Goal: Contribute content: Contribute content

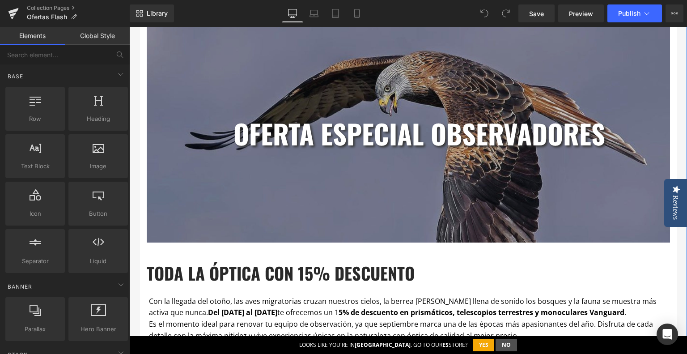
scroll to position [626, 0]
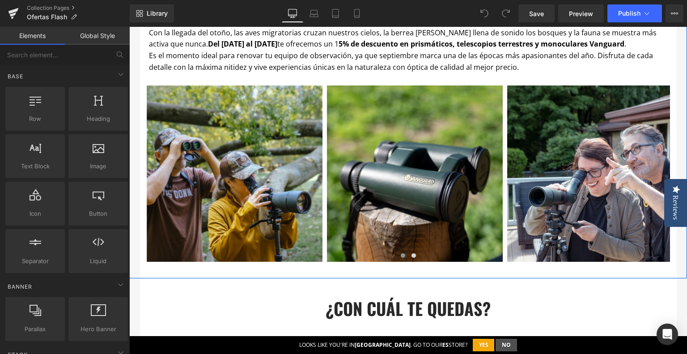
click at [348, 57] on span "s el momento ideal para renovar tu equipo de observación, ya que septiembre mar…" at bounding box center [401, 61] width 504 height 21
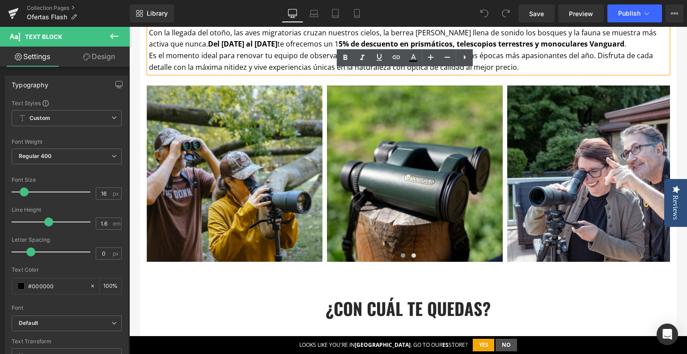
click at [324, 47] on p "Con la llegada del otoño, las aves migratorias cruzan nuestros cielos, la berre…" at bounding box center [408, 38] width 519 height 23
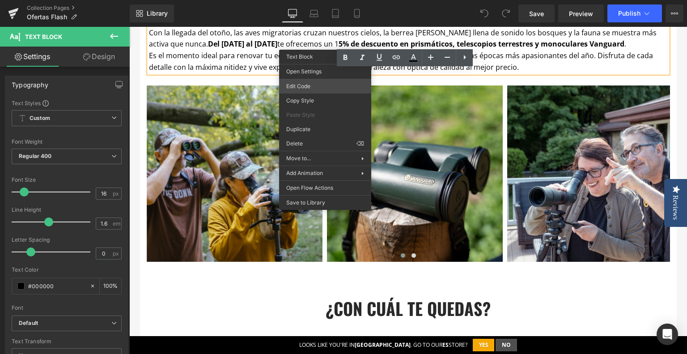
click at [316, 0] on div "You are previewing how the will restyle your page. You can not edit Elements in…" at bounding box center [343, 0] width 687 height 0
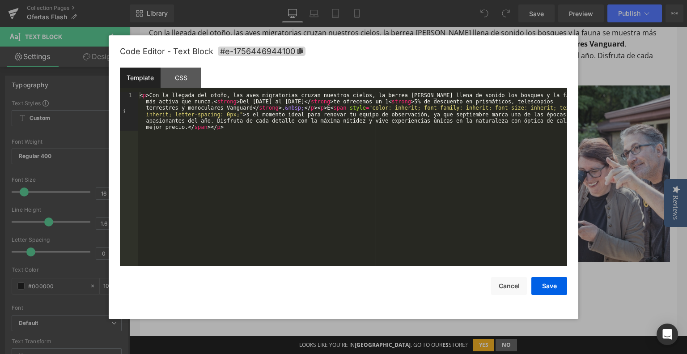
click at [294, 113] on div "< p > Con la llegada del otoño, las aves migratorias cruzan nuestros cielos, la…" at bounding box center [352, 217] width 429 height 251
click at [275, 106] on div "< p > Con la llegada del otoño, las aves migratorias cruzan nuestros cielos, la…" at bounding box center [352, 217] width 429 height 251
click at [388, 101] on div "< p > Con la llegada del otoño, las aves migratorias cruzan nuestros cielos, la…" at bounding box center [352, 217] width 429 height 251
click at [410, 101] on div "< p > Con la llegada del otoño, las aves migratorias cruzan nuestros cielos, la…" at bounding box center [352, 217] width 429 height 251
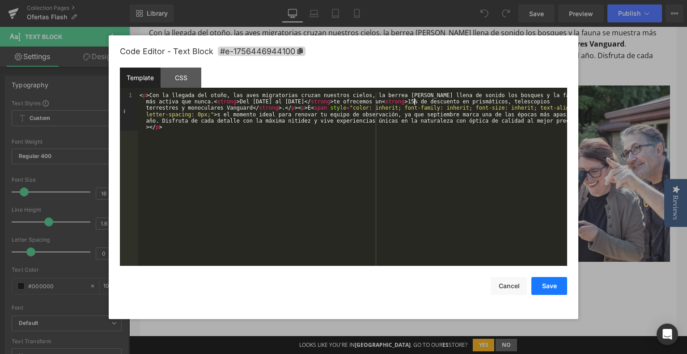
click at [559, 291] on button "Save" at bounding box center [549, 286] width 36 height 18
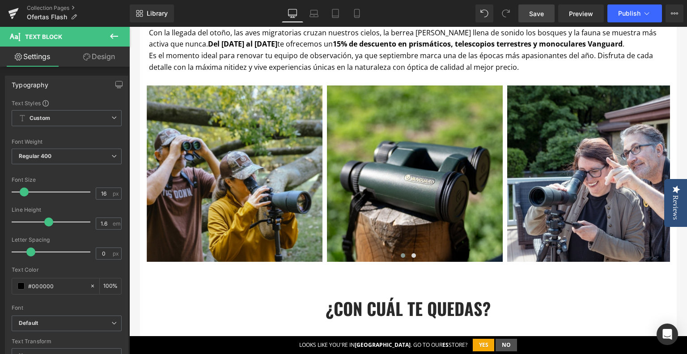
click at [535, 17] on span "Save" at bounding box center [536, 13] width 15 height 9
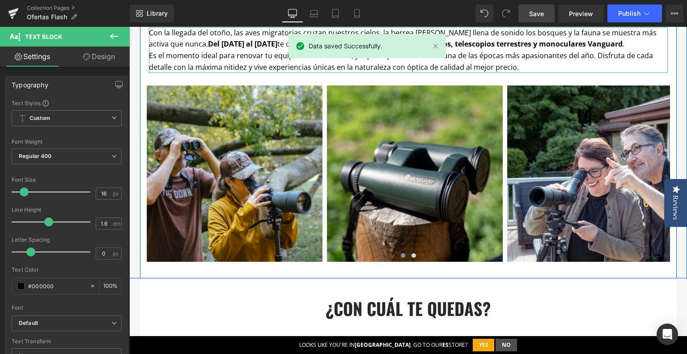
click at [566, 56] on span "s el momento ideal para renovar tu equipo de observación, ya que septiembre mar…" at bounding box center [401, 61] width 504 height 21
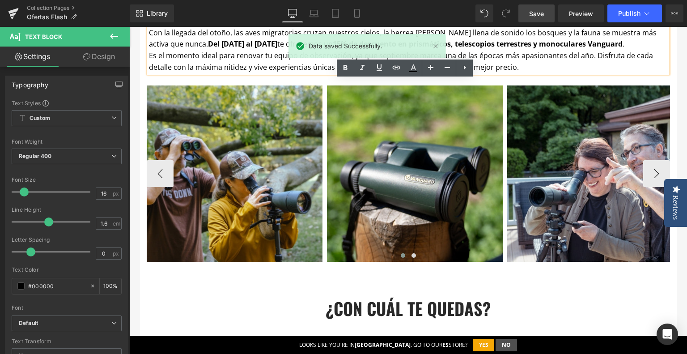
scroll to position [537, 0]
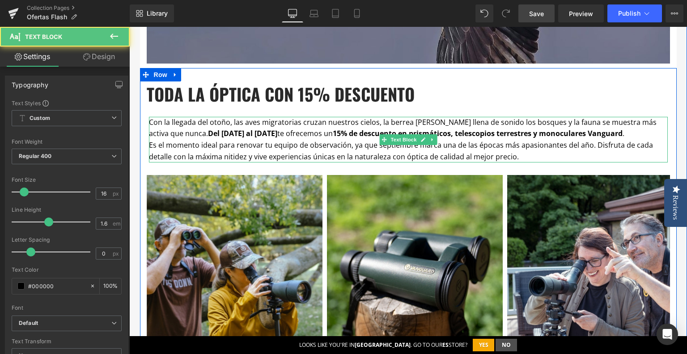
click at [149, 149] on span "s el momento ideal para renovar tu equipo de observación, ya que septiembre mar…" at bounding box center [401, 150] width 504 height 21
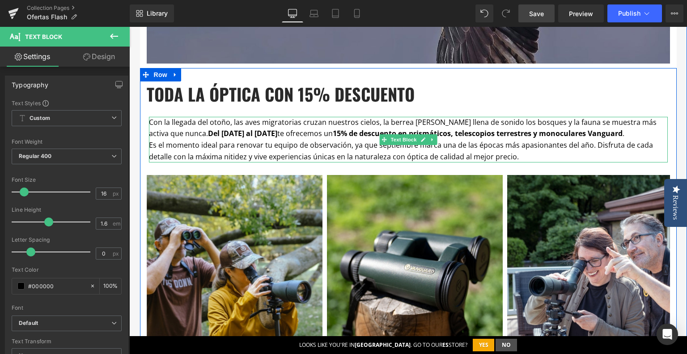
drag, startPoint x: 241, startPoint y: 153, endPoint x: 191, endPoint y: 152, distance: 50.6
click at [241, 153] on span "s el momento ideal para renovar tu equipo de observación, ya que septiembre mar…" at bounding box center [401, 150] width 504 height 21
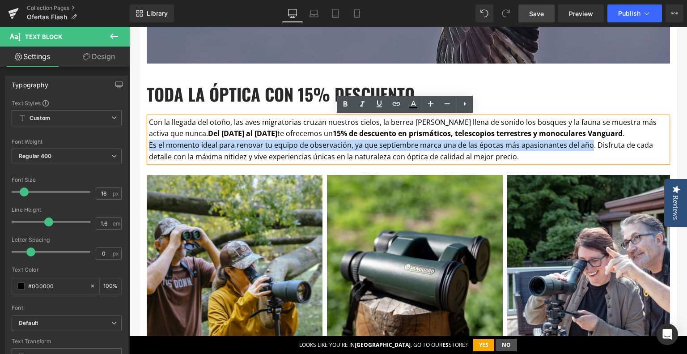
drag, startPoint x: 147, startPoint y: 144, endPoint x: 584, endPoint y: 143, distance: 437.1
click at [584, 143] on p "E s el momento ideal para renovar tu equipo de observación, ya que septiembre m…" at bounding box center [408, 151] width 519 height 23
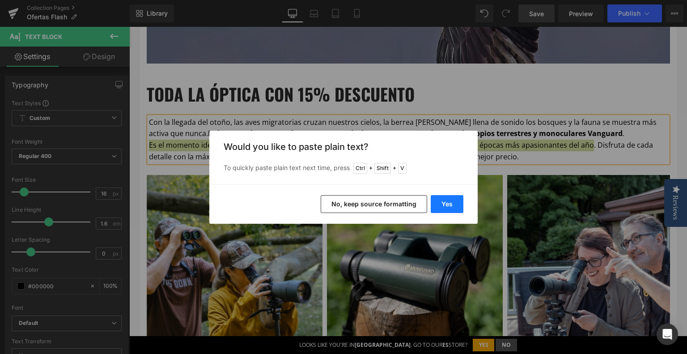
click at [444, 208] on button "Yes" at bounding box center [447, 204] width 33 height 18
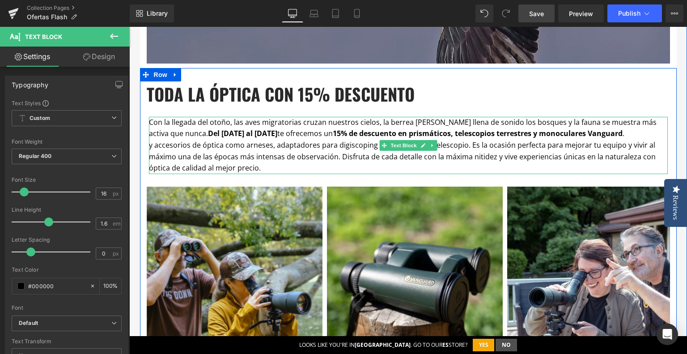
click at [601, 136] on strong "15% de descuento en prismáticos, telescopios terrestres y monoculares Vanguard" at bounding box center [478, 133] width 290 height 10
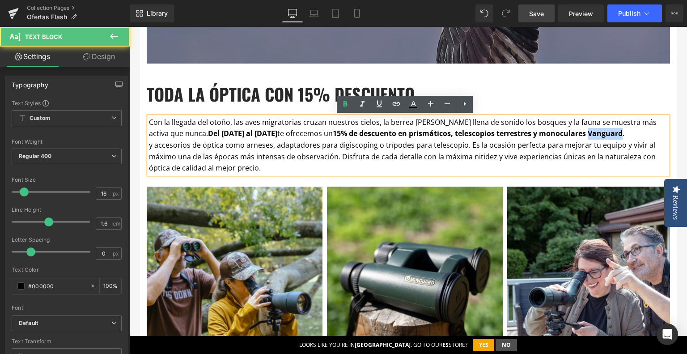
click at [601, 136] on strong "15% de descuento en prismáticos, telescopios terrestres y monoculares Vanguard" at bounding box center [478, 133] width 290 height 10
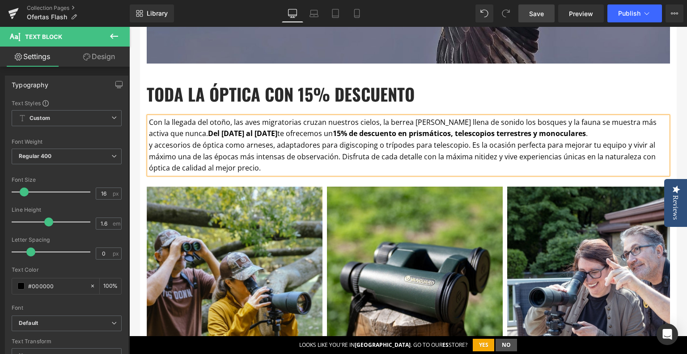
click at [529, 136] on strong "15% de descuento en prismáticos, telescopios terrestres y monoculares" at bounding box center [459, 133] width 253 height 10
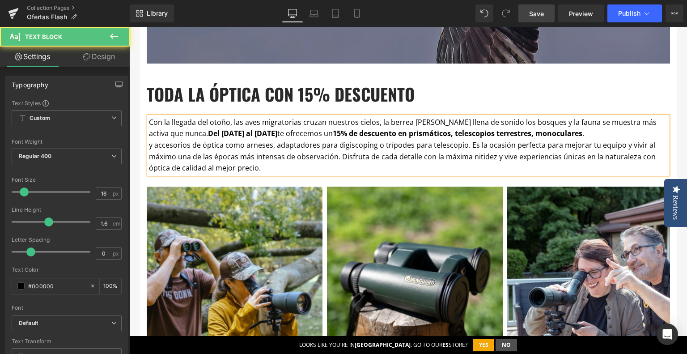
click at [571, 135] on strong "15% de descuento en prismáticos, telescopios terrestres, monoculares" at bounding box center [458, 133] width 250 height 10
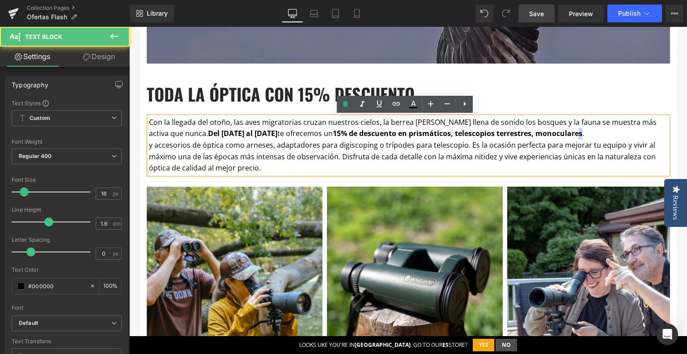
click at [572, 135] on strong "15% de descuento en prismáticos, telescopios terrestres, monoculares" at bounding box center [458, 133] width 250 height 10
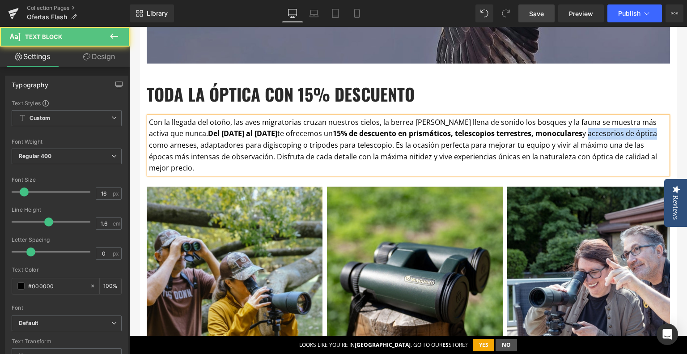
drag, startPoint x: 579, startPoint y: 136, endPoint x: 649, endPoint y: 136, distance: 69.8
click at [649, 136] on p "Con la llegada del otoño, las aves migratorias cruzan nuestros cielos, la berre…" at bounding box center [408, 145] width 519 height 57
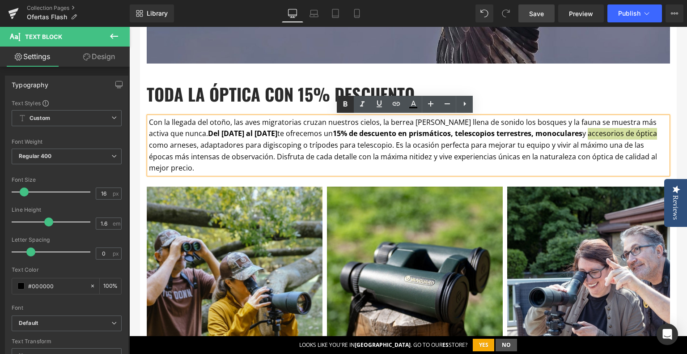
click at [351, 106] on link at bounding box center [345, 104] width 17 height 17
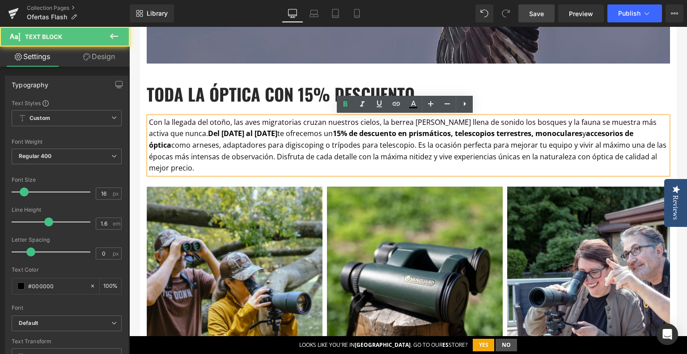
click at [561, 164] on p "Con la llegada del otoño, las aves migratorias cruzan nuestros cielos, la berre…" at bounding box center [408, 145] width 519 height 57
click at [246, 158] on span "y accesorios de óptica como arneses, adaptadores para digiscoping o trípodes pa…" at bounding box center [408, 150] width 518 height 44
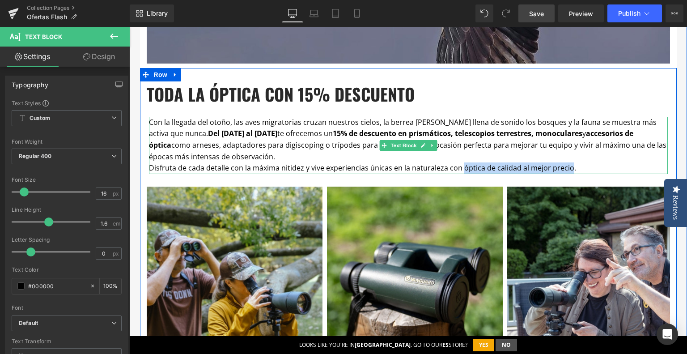
drag, startPoint x: 457, startPoint y: 169, endPoint x: 564, endPoint y: 169, distance: 106.9
click at [564, 169] on span "Disfruta de cada detalle con la máxima nitidez y vive experiencias únicas en la…" at bounding box center [362, 168] width 427 height 10
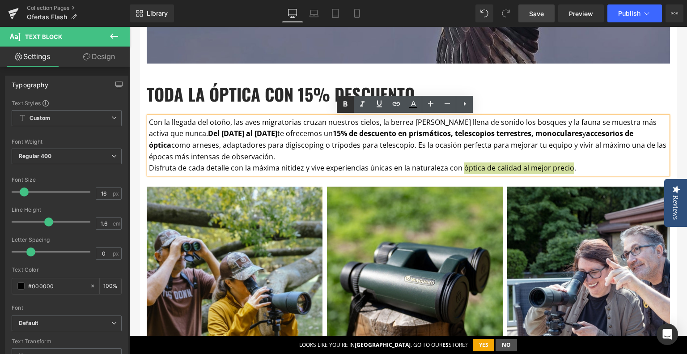
click at [350, 106] on icon at bounding box center [345, 104] width 11 height 11
click at [598, 95] on h2 "toda la óptica con 15% descuento" at bounding box center [408, 93] width 523 height 25
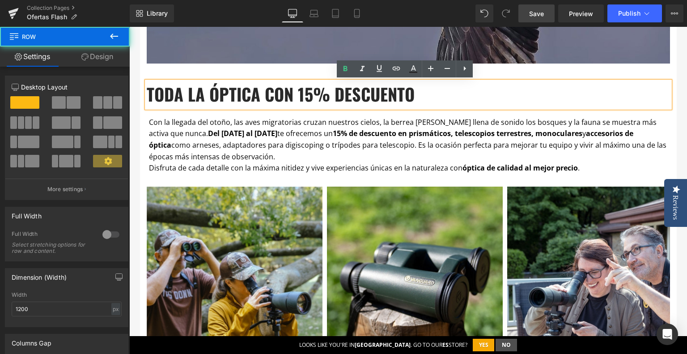
click at [504, 68] on div "toda la óptica con 15% descuento Heading Con la llegada del otoño, las aves mig…" at bounding box center [408, 223] width 537 height 311
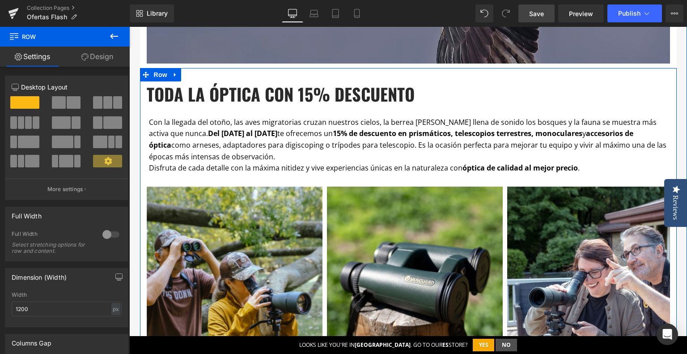
click at [129, 27] on div at bounding box center [129, 27] width 0 height 0
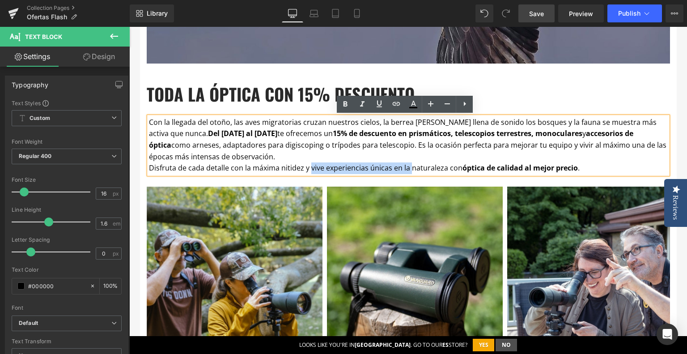
drag, startPoint x: 305, startPoint y: 168, endPoint x: 407, endPoint y: 169, distance: 101.6
click at [407, 169] on span "Disfruta de cada detalle con la máxima nitidez y vive experiencias únicas en la…" at bounding box center [364, 168] width 431 height 10
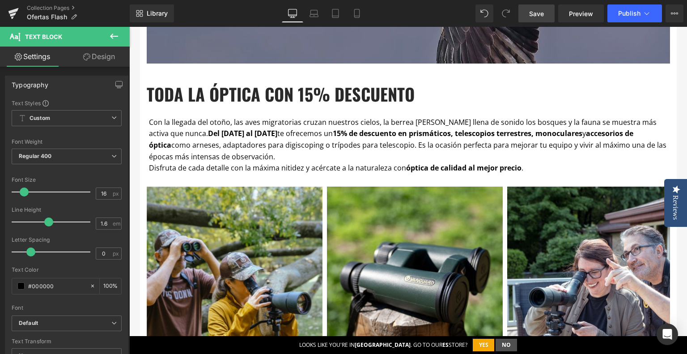
drag, startPoint x: 543, startPoint y: 13, endPoint x: 374, endPoint y: 49, distance: 172.8
click at [543, 13] on span "Save" at bounding box center [536, 13] width 15 height 9
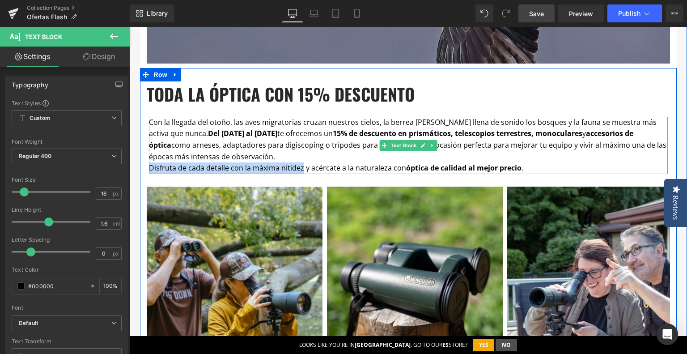
drag, startPoint x: 148, startPoint y: 169, endPoint x: 299, endPoint y: 168, distance: 151.7
click at [299, 168] on span "Disfruta de cada detalle con la máxima nitidez y acércate a la naturaleza con ó…" at bounding box center [336, 168] width 374 height 10
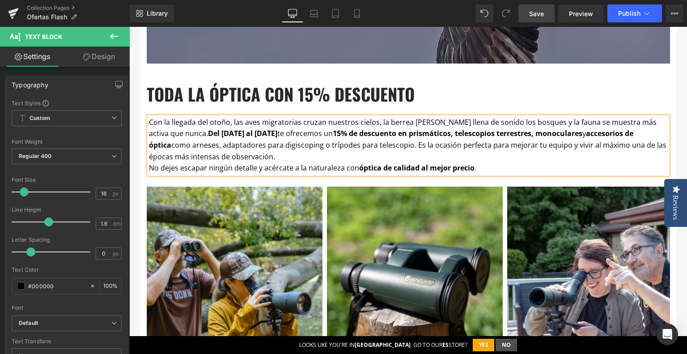
click at [311, 152] on p "Con la llegada del otoño, las aves migratorias cruzan nuestros cielos, la berre…" at bounding box center [408, 140] width 519 height 46
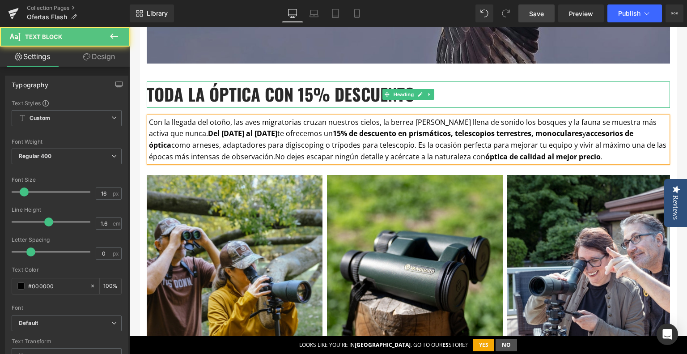
click at [463, 105] on h2 "toda la óptica con 15% descuento" at bounding box center [408, 93] width 523 height 25
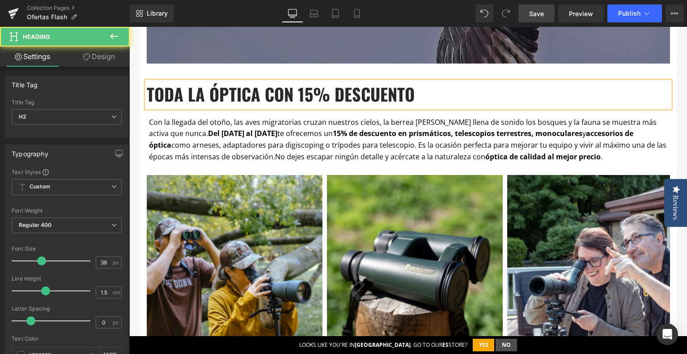
click at [538, 14] on span "Save" at bounding box center [536, 13] width 15 height 9
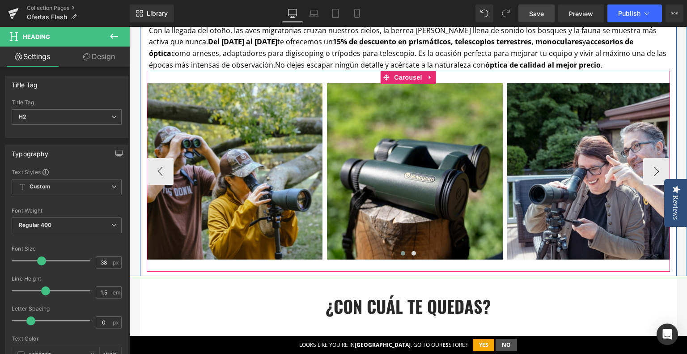
scroll to position [582, 0]
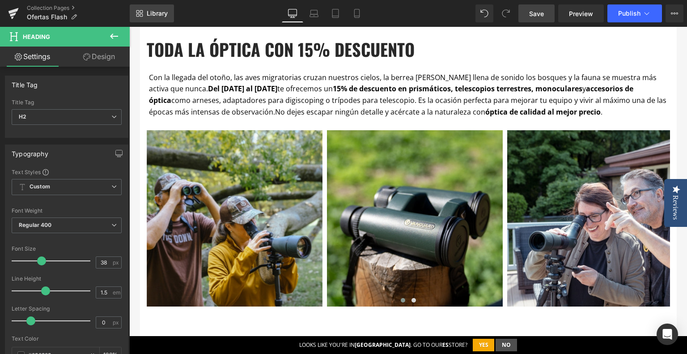
click at [164, 17] on span "Library" at bounding box center [157, 13] width 21 height 8
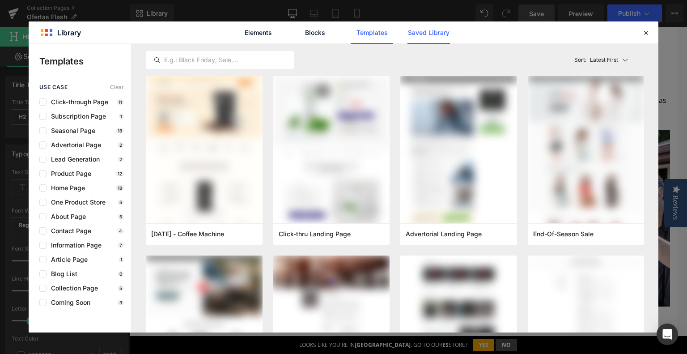
click at [425, 28] on link "Saved Library" at bounding box center [429, 32] width 42 height 22
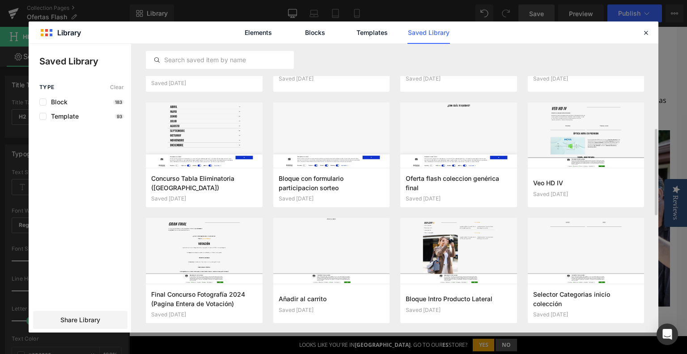
scroll to position [134, 0]
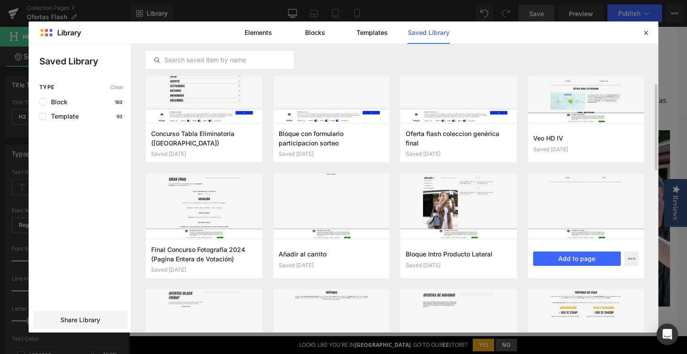
drag, startPoint x: 599, startPoint y: 258, endPoint x: 586, endPoint y: 266, distance: 15.9
click at [586, 266] on div "Selector Categorias inicio colección Saved [DATE] Add to page" at bounding box center [586, 258] width 117 height 39
click at [587, 260] on button "Add to page" at bounding box center [577, 258] width 88 height 14
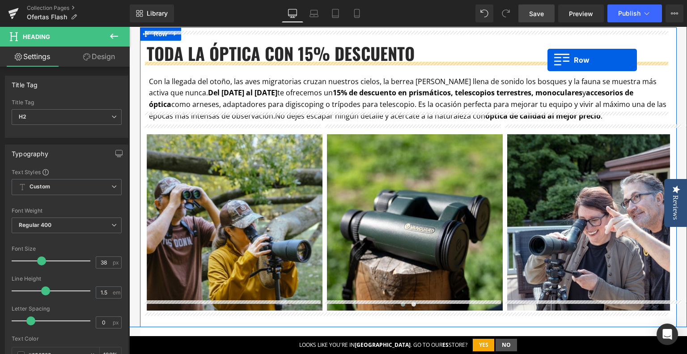
scroll to position [506, 0]
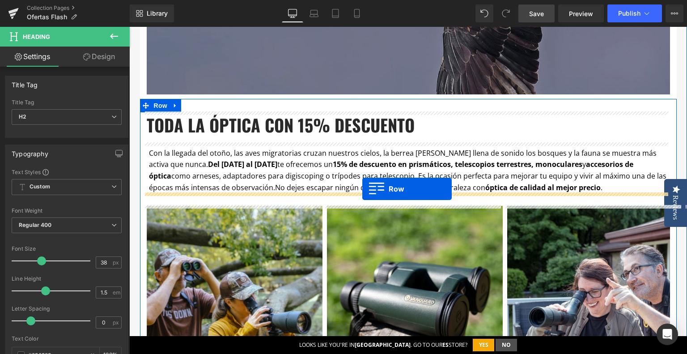
drag, startPoint x: 140, startPoint y: 78, endPoint x: 362, endPoint y: 189, distance: 248.1
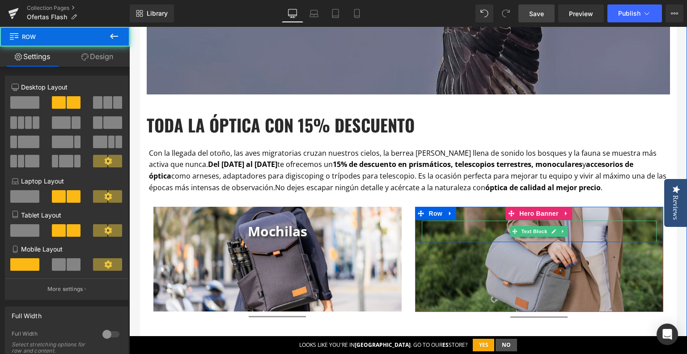
scroll to position [595, 0]
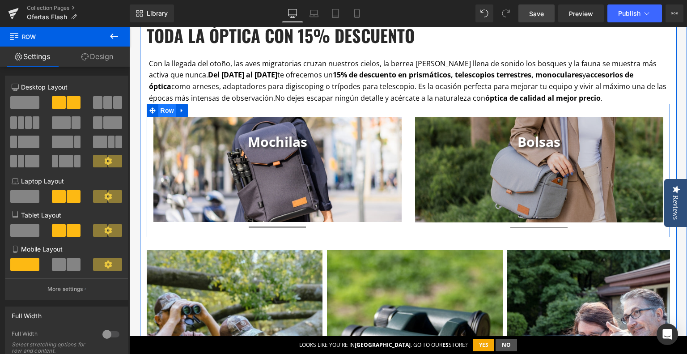
click at [161, 111] on span "Row" at bounding box center [167, 110] width 18 height 13
click at [179, 110] on icon at bounding box center [182, 110] width 6 height 7
click at [191, 112] on icon at bounding box center [194, 110] width 6 height 6
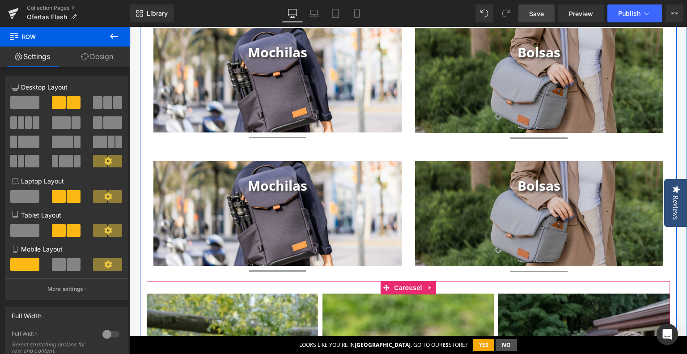
scroll to position [640, 0]
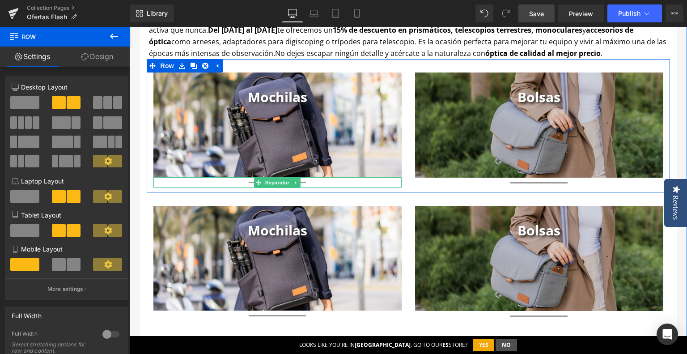
click at [256, 183] on icon at bounding box center [258, 182] width 5 height 5
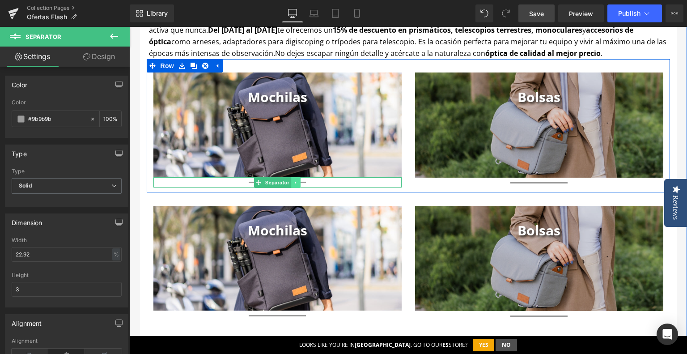
click at [293, 182] on icon at bounding box center [295, 182] width 5 height 5
click at [298, 183] on icon at bounding box center [300, 182] width 5 height 5
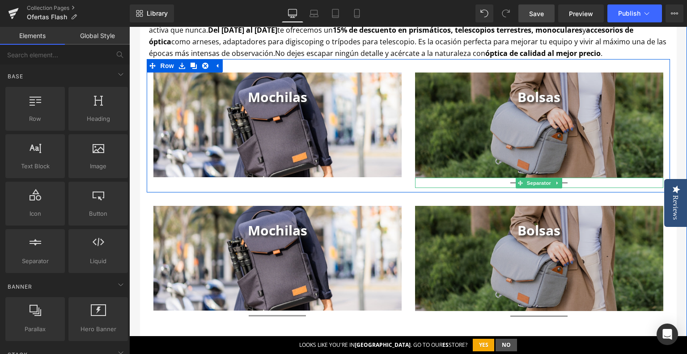
click at [555, 182] on icon at bounding box center [557, 182] width 5 height 5
click at [560, 182] on icon at bounding box center [562, 182] width 5 height 5
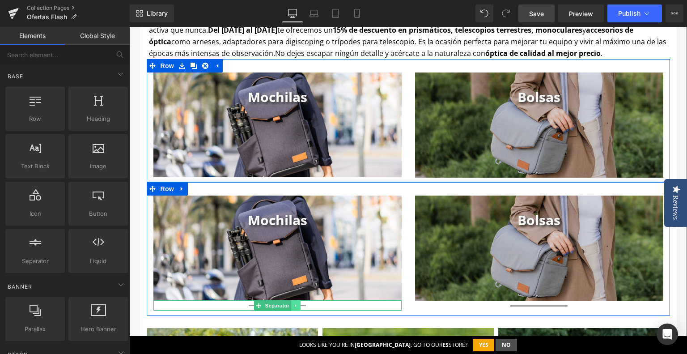
click at [293, 306] on icon at bounding box center [295, 305] width 5 height 5
click at [298, 303] on icon at bounding box center [300, 305] width 5 height 5
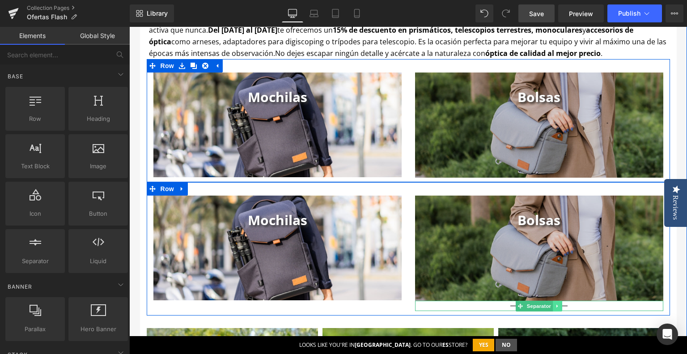
click at [557, 306] on icon at bounding box center [557, 305] width 5 height 5
click at [560, 303] on icon at bounding box center [562, 305] width 5 height 5
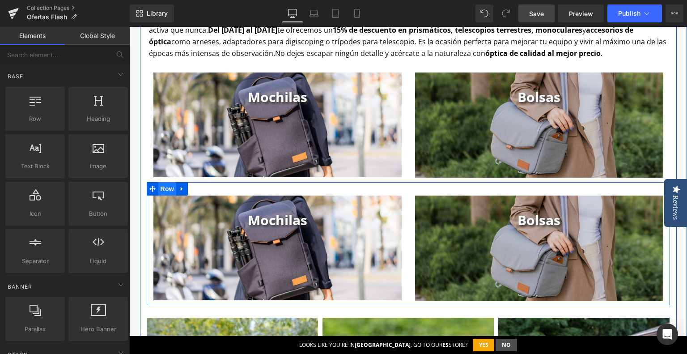
click at [166, 187] on span "Row" at bounding box center [167, 188] width 18 height 13
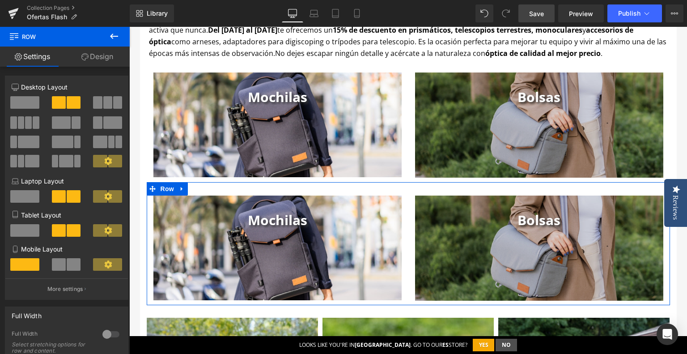
click at [109, 61] on link "Design" at bounding box center [97, 57] width 65 height 20
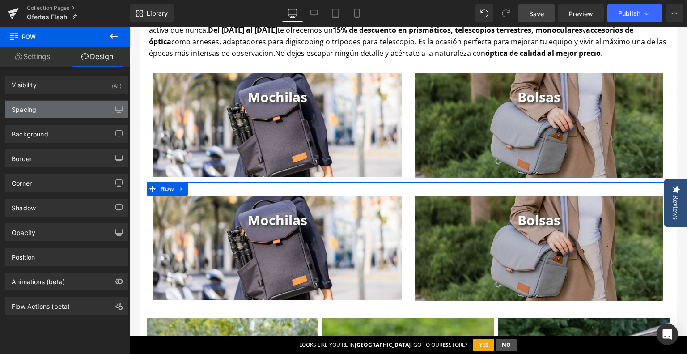
click at [79, 105] on div "Spacing" at bounding box center [66, 109] width 123 height 17
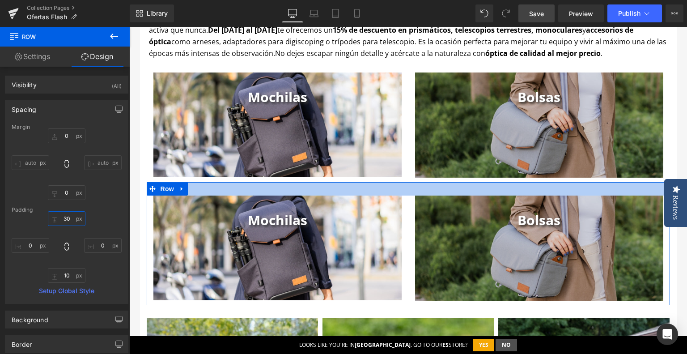
click at [66, 221] on input "30" at bounding box center [67, 218] width 38 height 15
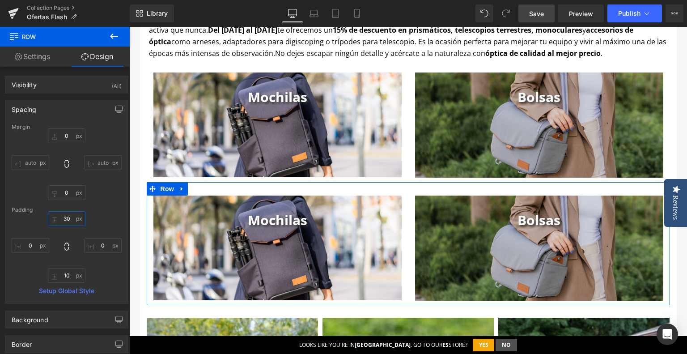
click at [66, 221] on input "30" at bounding box center [67, 218] width 38 height 15
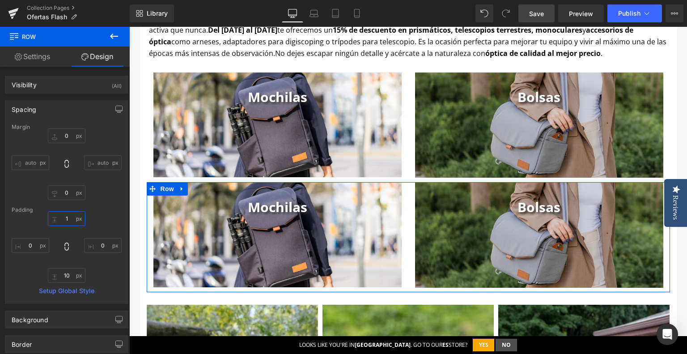
type input "10"
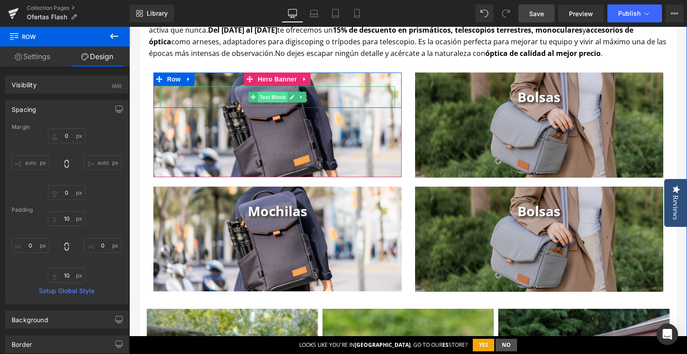
click at [273, 99] on span "Text Block" at bounding box center [273, 97] width 30 height 11
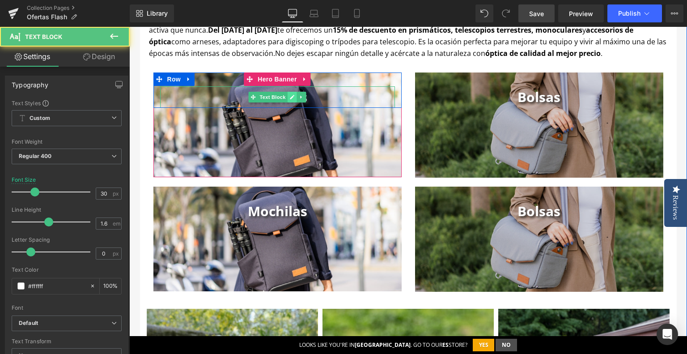
click at [289, 101] on link at bounding box center [292, 97] width 9 height 11
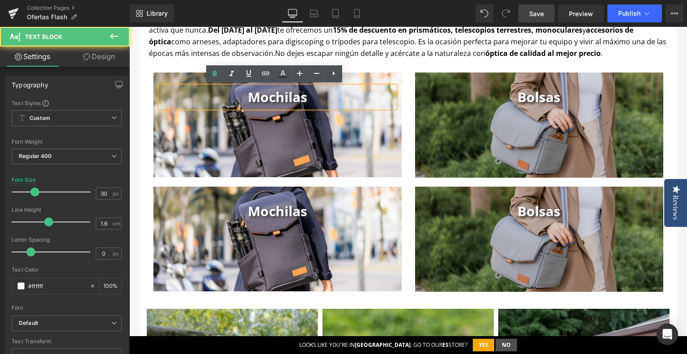
click at [280, 104] on b "Mochilas" at bounding box center [277, 97] width 59 height 18
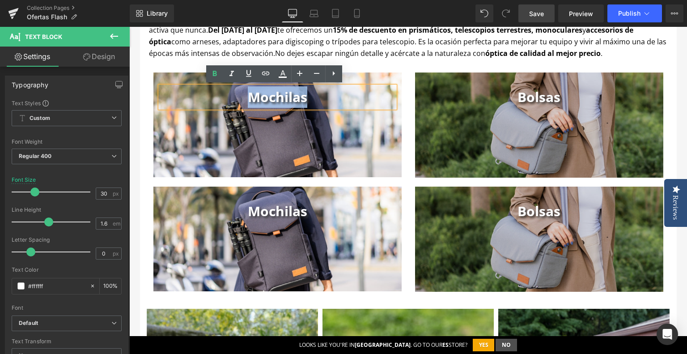
click at [280, 104] on b "Mochilas" at bounding box center [277, 97] width 59 height 18
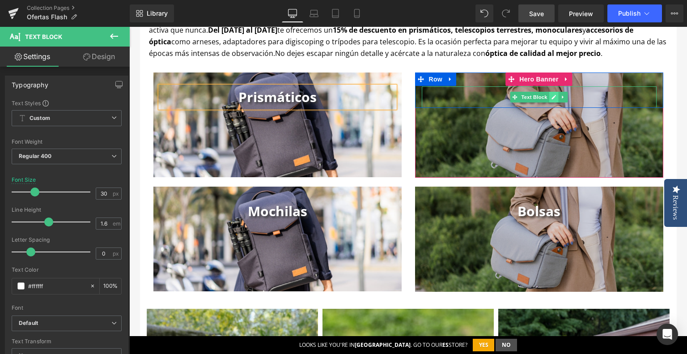
click at [552, 98] on icon at bounding box center [554, 96] width 5 height 5
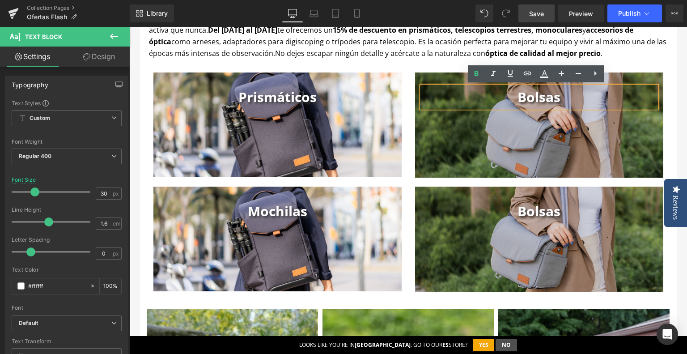
click at [543, 102] on b "Bolsas" at bounding box center [539, 97] width 43 height 18
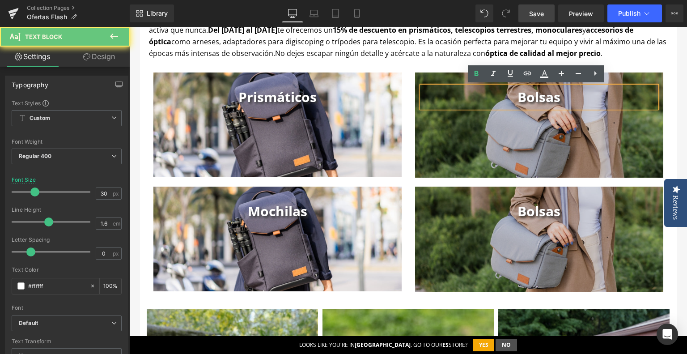
click at [543, 102] on b "Bolsas" at bounding box center [539, 97] width 43 height 18
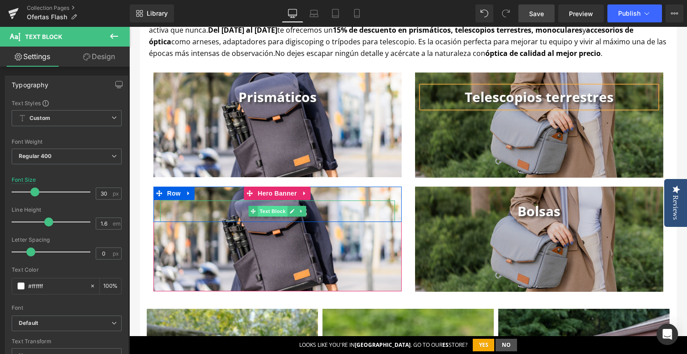
click at [275, 210] on span "Text Block" at bounding box center [273, 211] width 30 height 11
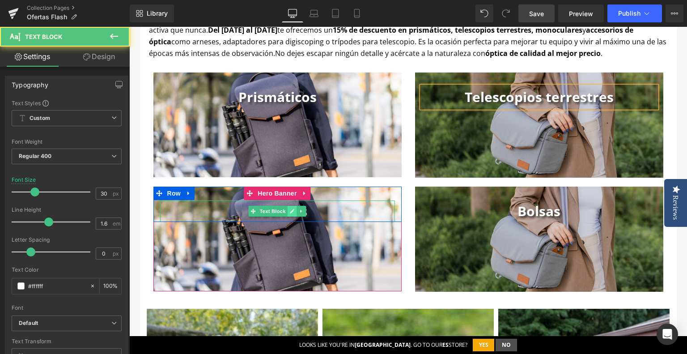
click at [290, 209] on icon at bounding box center [292, 210] width 5 height 5
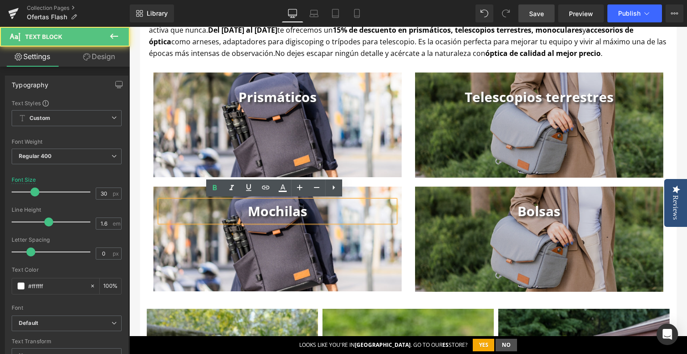
click at [256, 217] on b "Mochilas" at bounding box center [277, 211] width 59 height 18
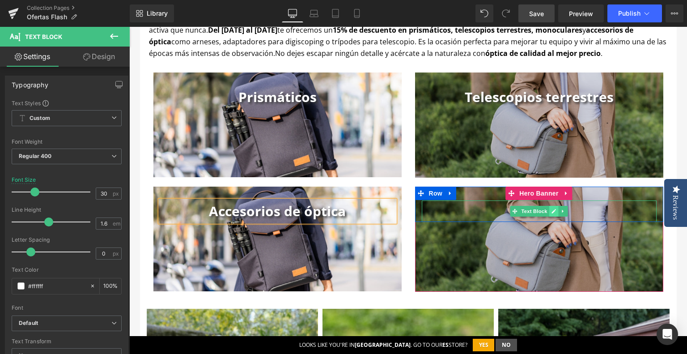
click at [553, 213] on link at bounding box center [553, 211] width 9 height 11
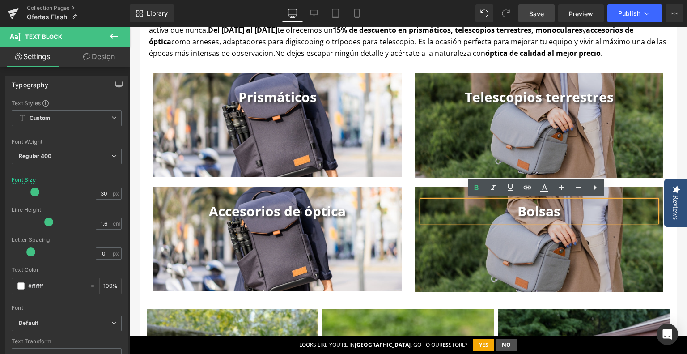
click at [535, 213] on b "Bolsas" at bounding box center [539, 211] width 43 height 18
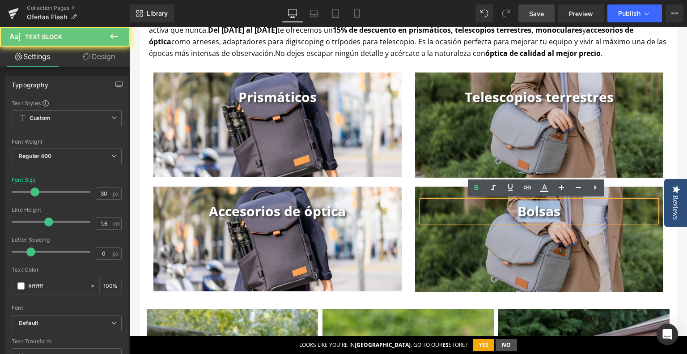
click at [535, 213] on b "Bolsas" at bounding box center [539, 211] width 43 height 18
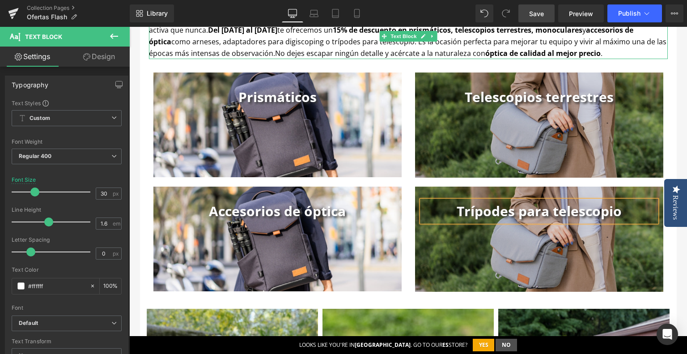
click at [322, 47] on p "Con la llegada del otoño, las aves migratorias cruzan nuestros cielos, la berre…" at bounding box center [408, 36] width 519 height 46
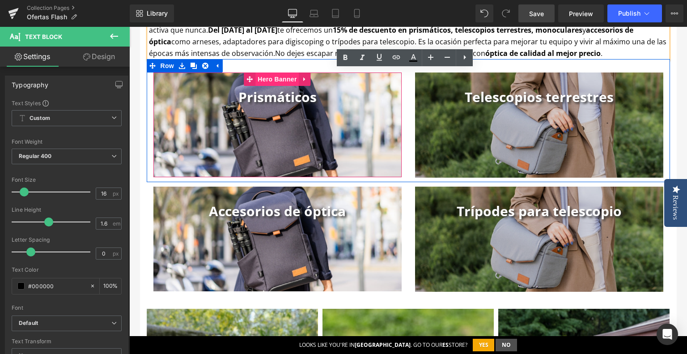
click at [276, 83] on span "Hero Banner" at bounding box center [276, 78] width 43 height 13
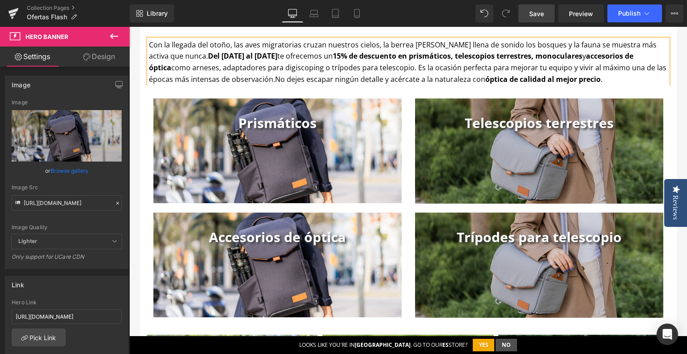
scroll to position [685, 0]
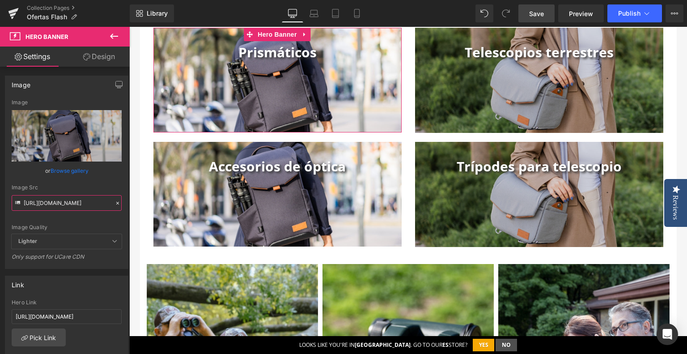
click at [72, 200] on input "[URL][DOMAIN_NAME]" at bounding box center [67, 203] width 110 height 16
drag, startPoint x: 55, startPoint y: 207, endPoint x: 91, endPoint y: 203, distance: 36.9
click at [91, 203] on input "[URL][DOMAIN_NAME]" at bounding box center [67, 203] width 110 height 16
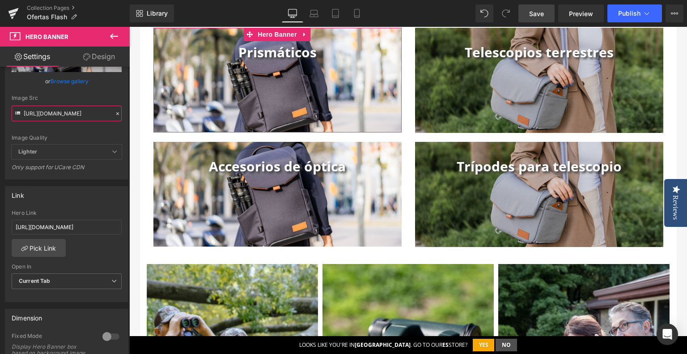
scroll to position [45, 0]
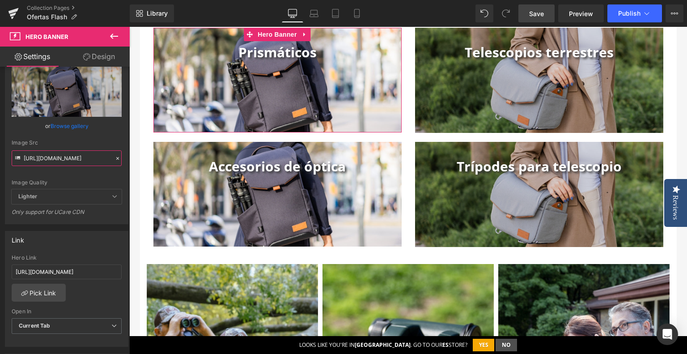
click at [72, 159] on input "[URL][DOMAIN_NAME]" at bounding box center [67, 158] width 110 height 16
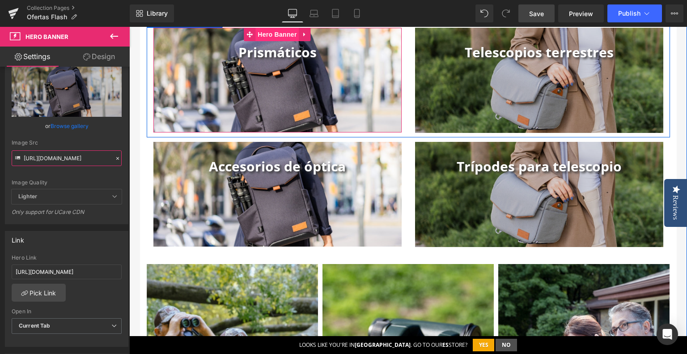
click at [280, 34] on span "Hero Banner" at bounding box center [276, 34] width 43 height 13
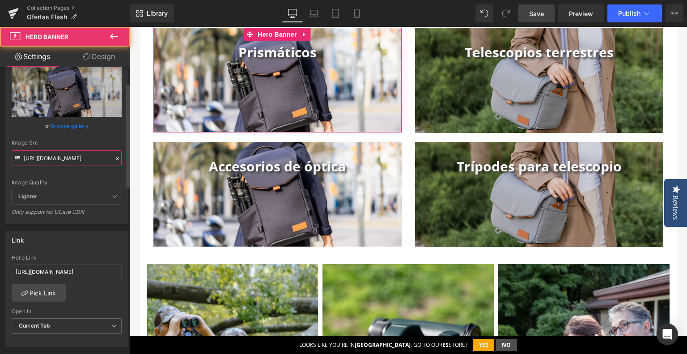
click at [84, 158] on input "[URL][DOMAIN_NAME]" at bounding box center [67, 158] width 110 height 16
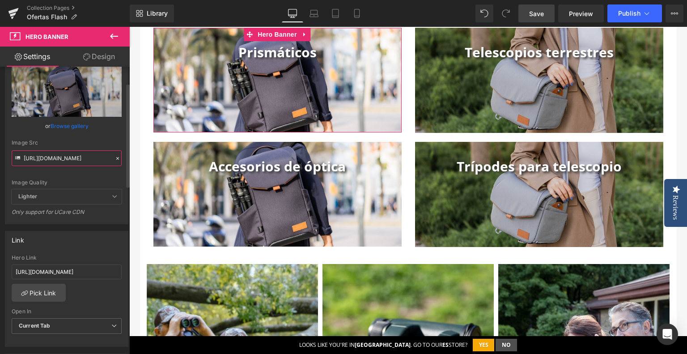
click at [84, 158] on input "[URL][DOMAIN_NAME]" at bounding box center [67, 158] width 110 height 16
paste input "CATEGORIA_2.jpg?v=1757924294"
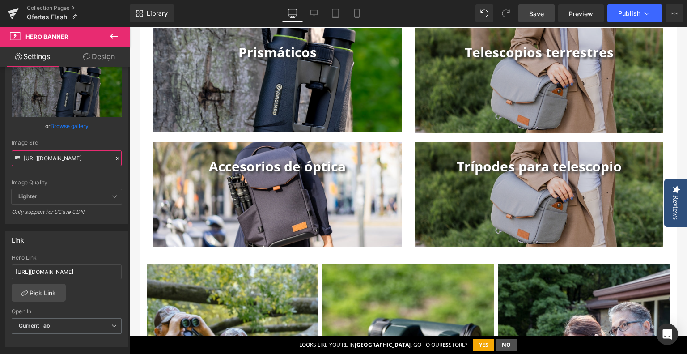
type input "[URL][DOMAIN_NAME]"
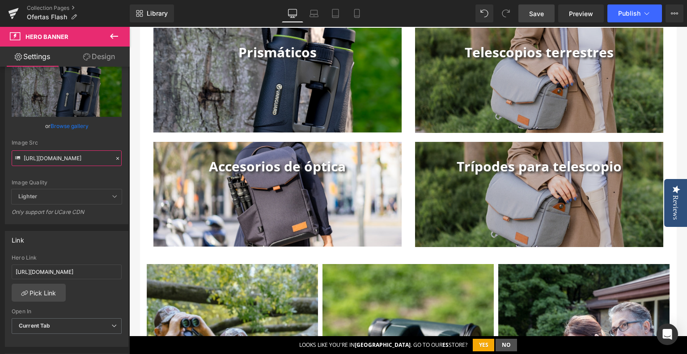
scroll to position [0, 0]
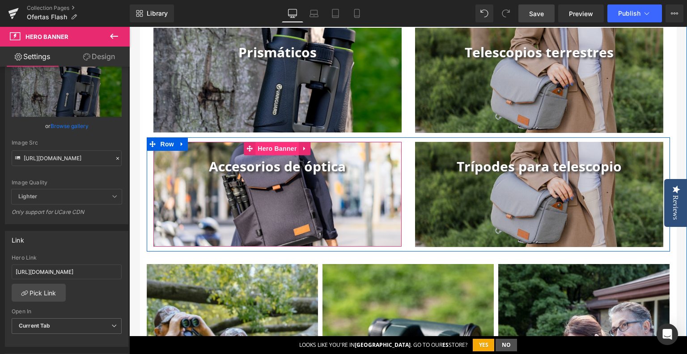
click at [269, 149] on span "Hero Banner" at bounding box center [276, 148] width 43 height 13
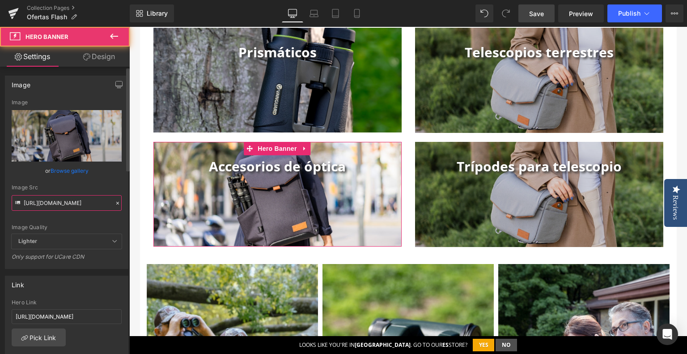
click at [60, 198] on input "[URL][DOMAIN_NAME]" at bounding box center [67, 203] width 110 height 16
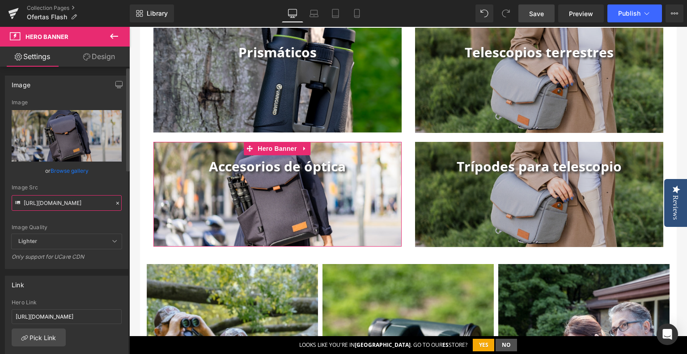
click at [60, 198] on input "[URL][DOMAIN_NAME]" at bounding box center [67, 203] width 110 height 16
paste input "CATEGORIA_1.jpg?v=1757924295"
type input "[URL][DOMAIN_NAME]"
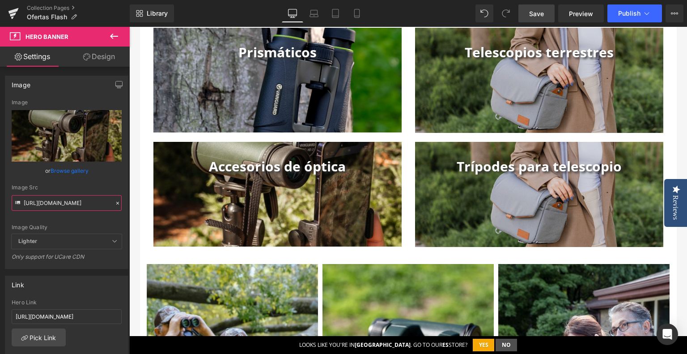
scroll to position [0, 0]
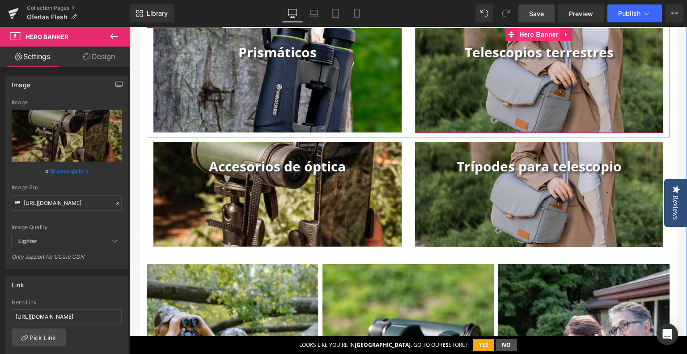
click at [534, 34] on span "Hero Banner" at bounding box center [538, 34] width 43 height 13
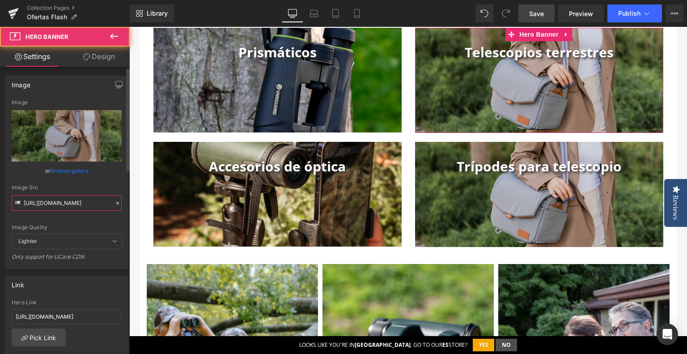
click at [84, 196] on input "[URL][DOMAIN_NAME]" at bounding box center [67, 203] width 110 height 16
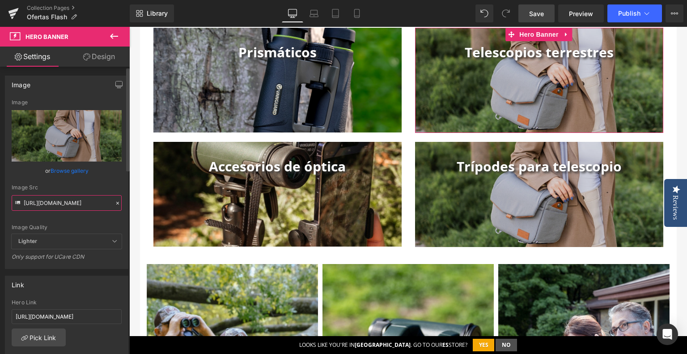
click at [84, 196] on input "[URL][DOMAIN_NAME]" at bounding box center [67, 203] width 110 height 16
paste input "CATEGORIA_4.jpg?v=1757924294"
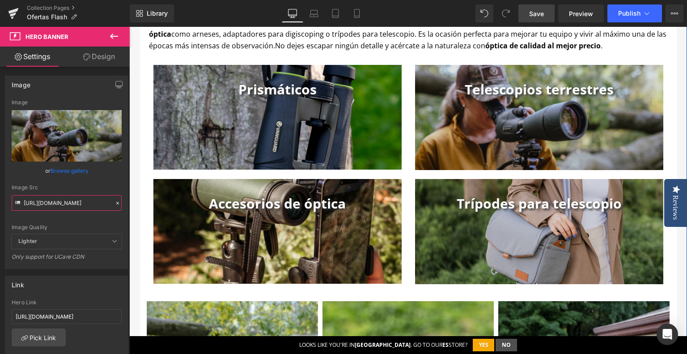
scroll to position [640, 0]
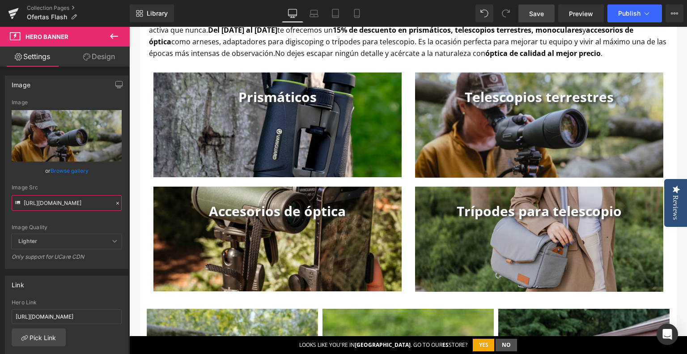
type input "[URL][DOMAIN_NAME]"
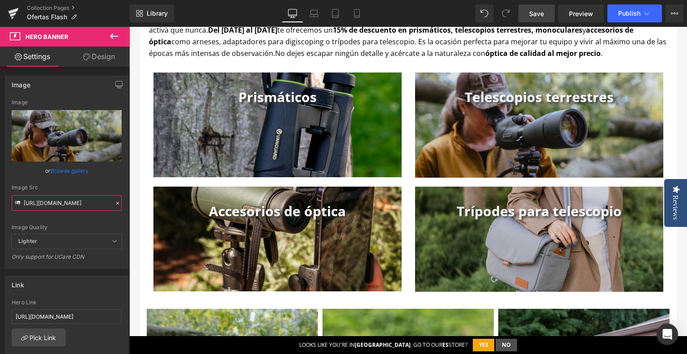
scroll to position [0, 0]
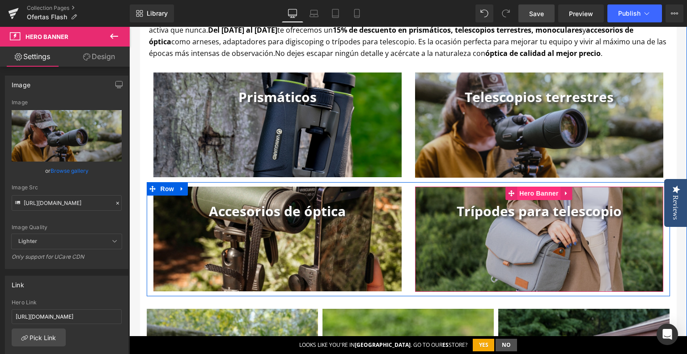
click at [535, 191] on span "Hero Banner" at bounding box center [538, 193] width 43 height 13
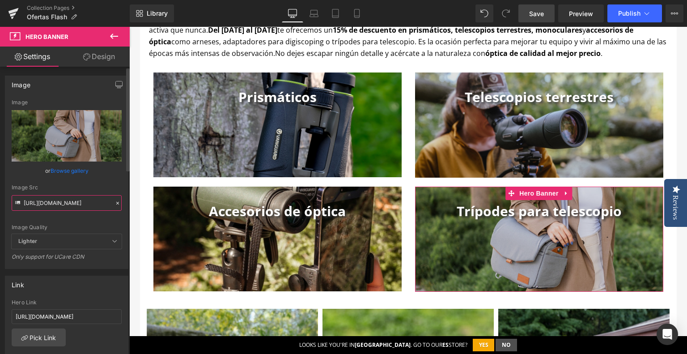
click at [82, 202] on input "[URL][DOMAIN_NAME]" at bounding box center [67, 203] width 110 height 16
paste input "CATEGORIA_3.jpg?v=1757924295"
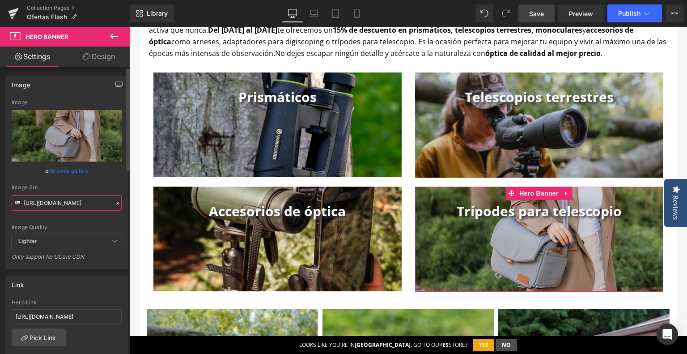
scroll to position [0, 145]
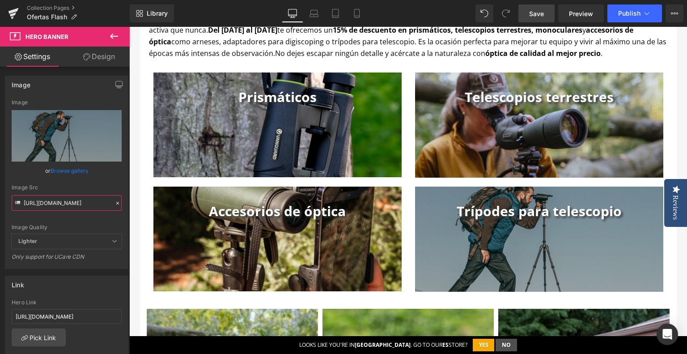
type input "[URL][DOMAIN_NAME]"
click at [536, 14] on span "Save" at bounding box center [536, 13] width 15 height 9
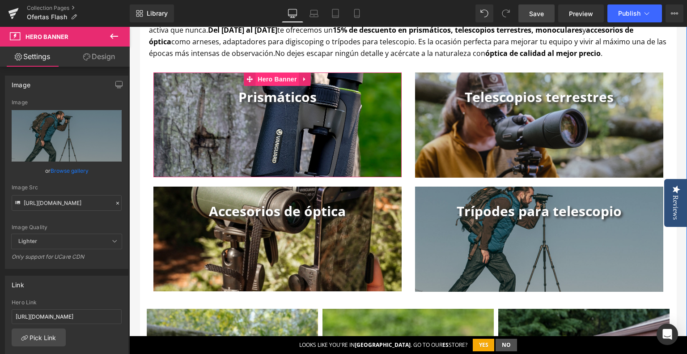
click at [291, 79] on span "Hero Banner" at bounding box center [276, 78] width 43 height 13
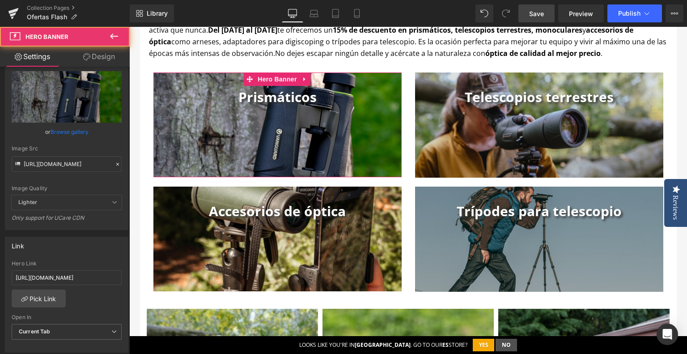
scroll to position [89, 0]
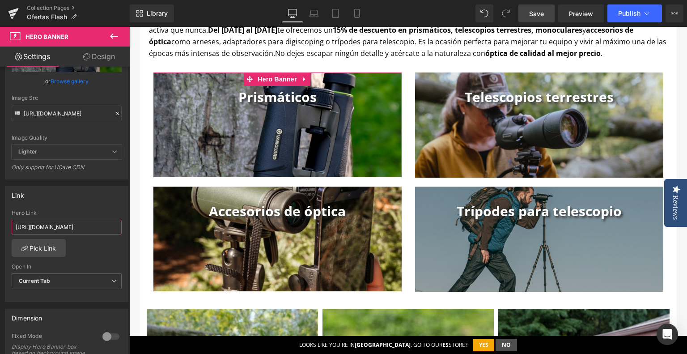
click at [97, 229] on input "[URL][DOMAIN_NAME]" at bounding box center [67, 227] width 110 height 15
paste input "/collections/prismaticos"
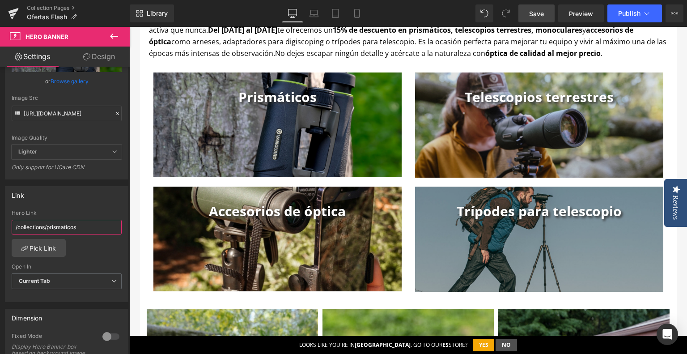
type input "/collections/prismaticos"
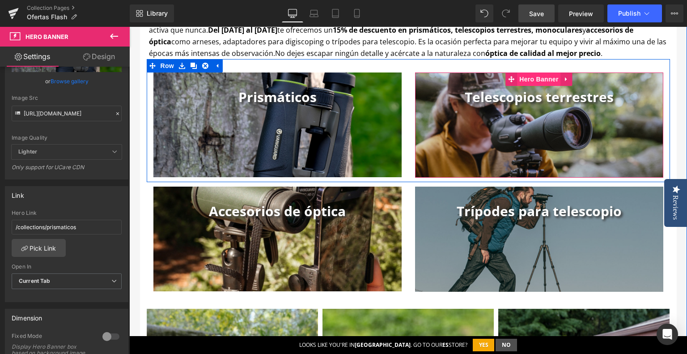
click at [545, 76] on span "Hero Banner" at bounding box center [538, 78] width 43 height 13
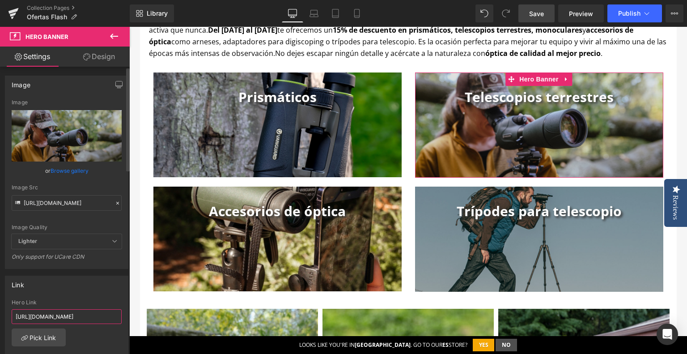
click at [49, 318] on input "[URL][DOMAIN_NAME]" at bounding box center [67, 316] width 110 height 15
paste input "/collections/telescopios-terrestre"
type input "/collections/telescopios-terrestres"
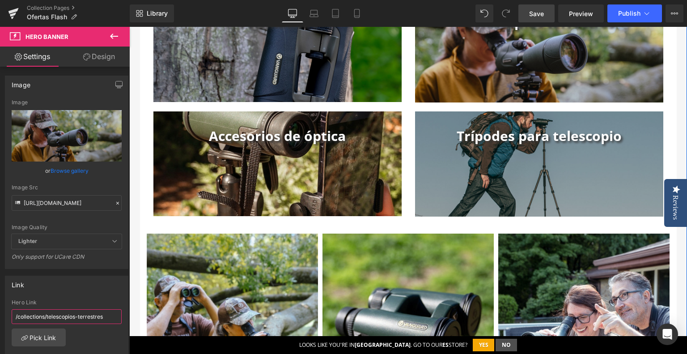
scroll to position [730, 0]
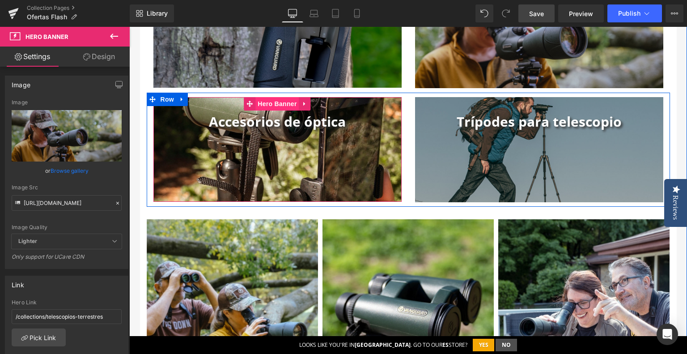
click at [272, 105] on span "Hero Banner" at bounding box center [276, 103] width 43 height 13
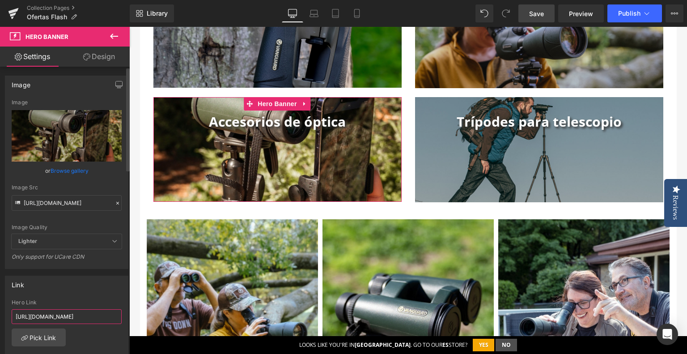
click at [47, 321] on input "[URL][DOMAIN_NAME]" at bounding box center [67, 316] width 110 height 15
paste input "/collections/accesorios-optica"
type input "/collections/accesorios-optica"
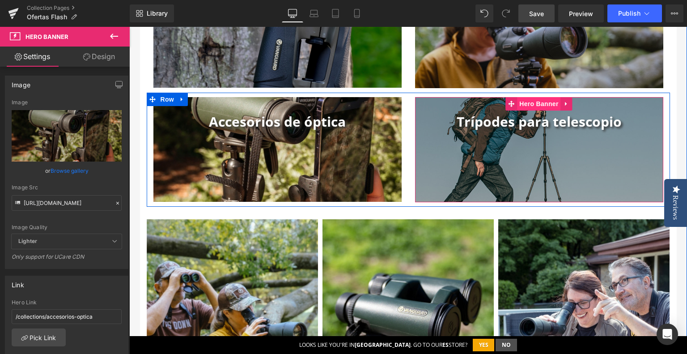
click at [527, 100] on span "Hero Banner" at bounding box center [538, 103] width 43 height 13
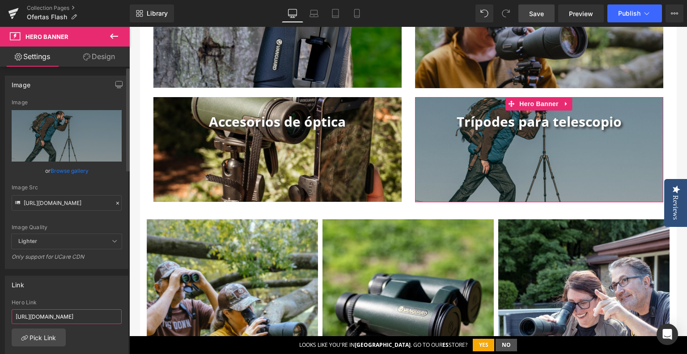
click at [59, 316] on input "[URL][DOMAIN_NAME]" at bounding box center [67, 316] width 110 height 15
paste input "/collections/tripodes-telescopio"
type input "/collections/tripodes-telescopio"
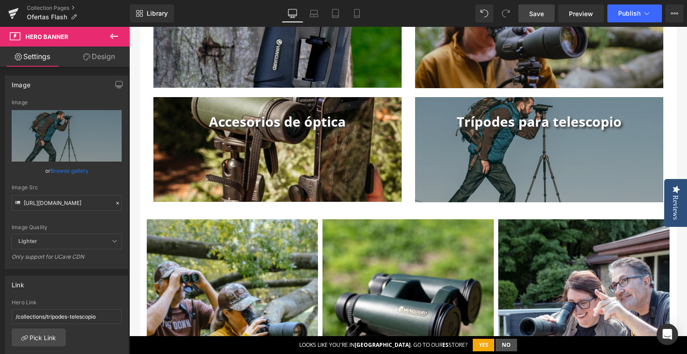
click at [530, 16] on span "Save" at bounding box center [536, 13] width 15 height 9
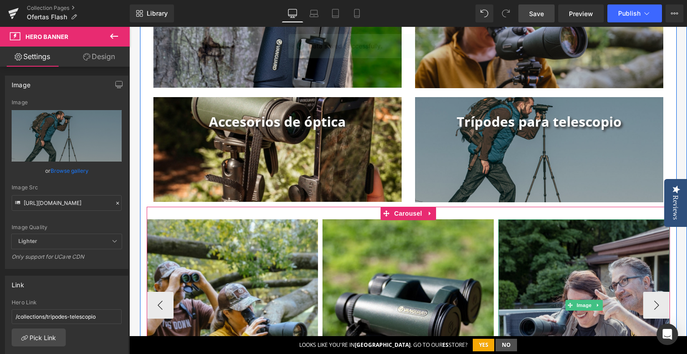
scroll to position [595, 0]
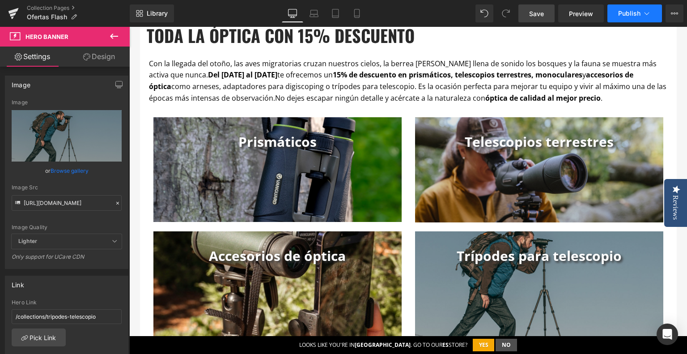
click at [640, 17] on span "Publish" at bounding box center [629, 13] width 22 height 7
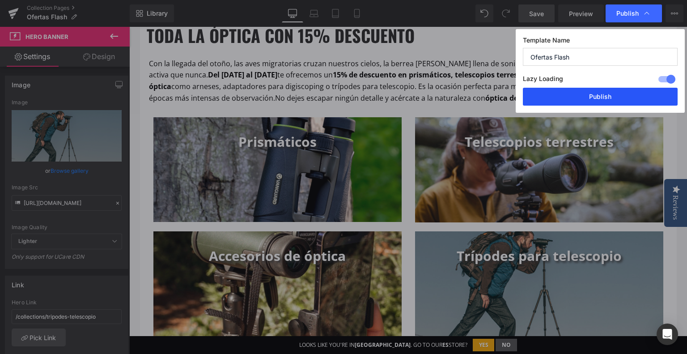
click at [622, 95] on button "Publish" at bounding box center [600, 97] width 155 height 18
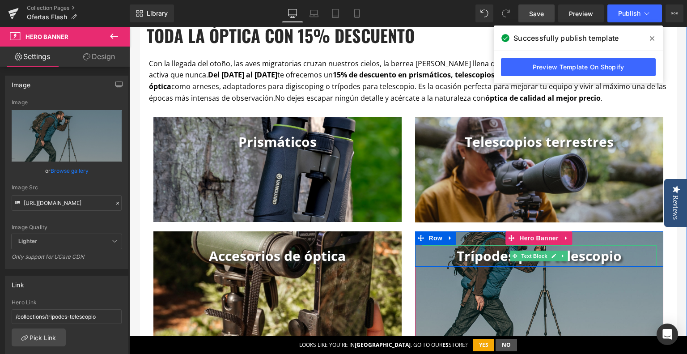
click at [475, 256] on b "Trípodes para telescopio" at bounding box center [539, 255] width 165 height 18
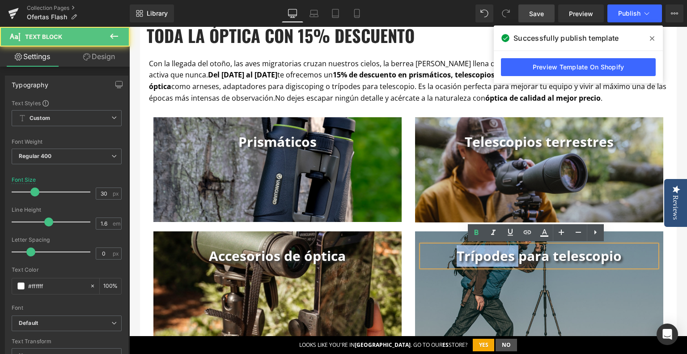
click at [475, 256] on b "Trípodes para telescopio" at bounding box center [539, 255] width 165 height 18
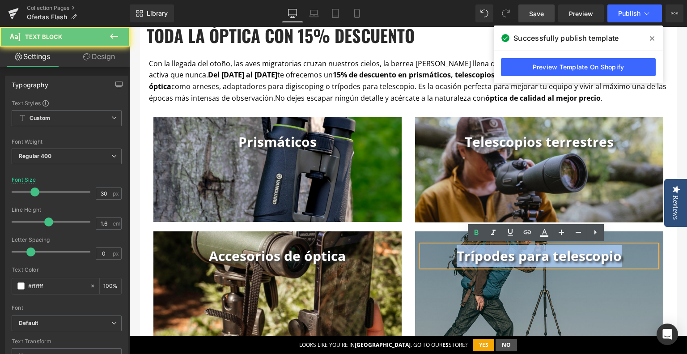
click at [475, 256] on b "Trípodes para telescopio" at bounding box center [539, 255] width 165 height 18
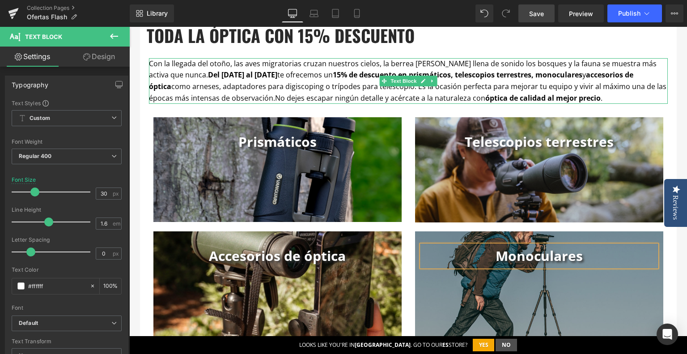
click at [371, 89] on span "y accesorios de óptica como arneses, adaptadores para digiscoping o trípodes pa…" at bounding box center [408, 86] width 518 height 33
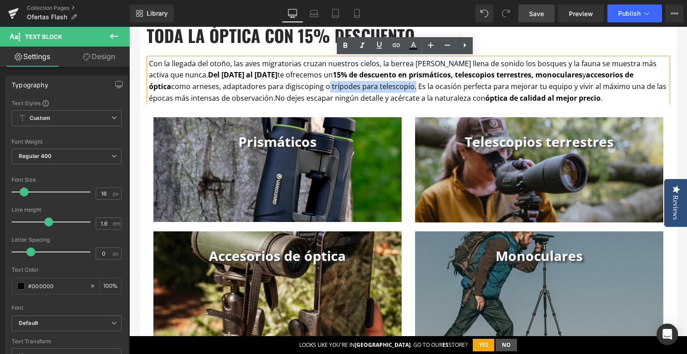
drag, startPoint x: 297, startPoint y: 88, endPoint x: 383, endPoint y: 87, distance: 86.3
click at [383, 87] on span "y accesorios de óptica como arneses, adaptadores para digiscoping o trípodes pa…" at bounding box center [408, 86] width 518 height 33
click at [195, 88] on span "y accesorios de óptica como arneses, adaptadores para digiscoping o trípodes pa…" at bounding box center [408, 86] width 518 height 33
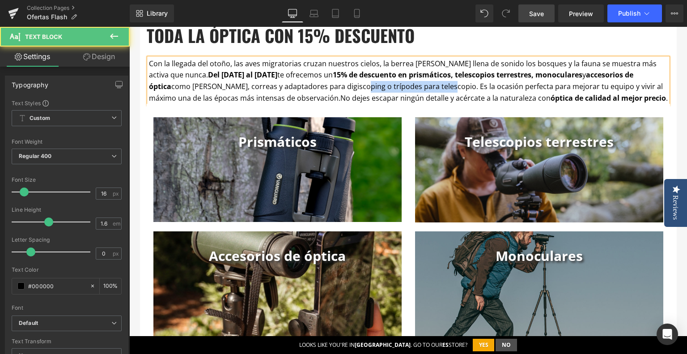
drag, startPoint x: 328, startPoint y: 85, endPoint x: 415, endPoint y: 85, distance: 86.8
click at [415, 85] on span "y accesorios de óptica como arneses, correas y adaptadores para digiscoping o t…" at bounding box center [406, 86] width 514 height 33
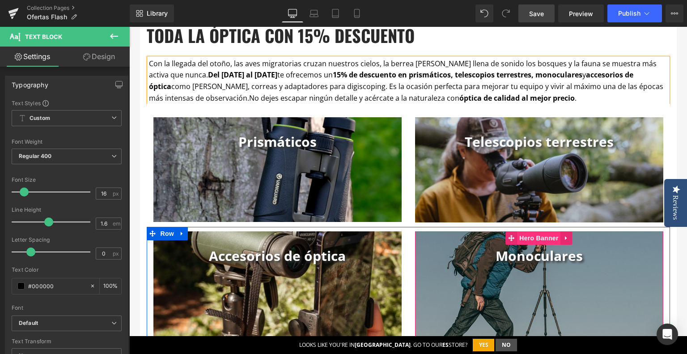
click at [537, 240] on span "Hero Banner" at bounding box center [538, 237] width 43 height 13
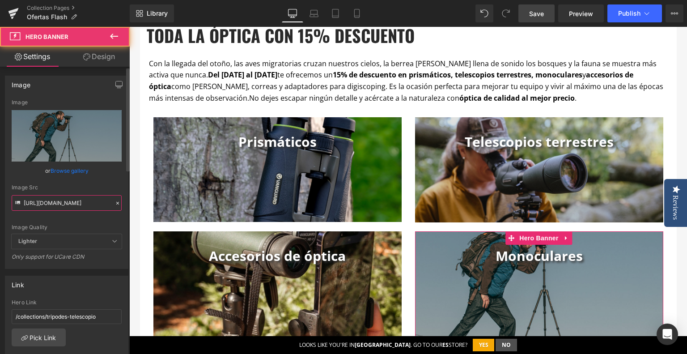
click at [35, 204] on input "[URL][DOMAIN_NAME]" at bounding box center [67, 203] width 110 height 16
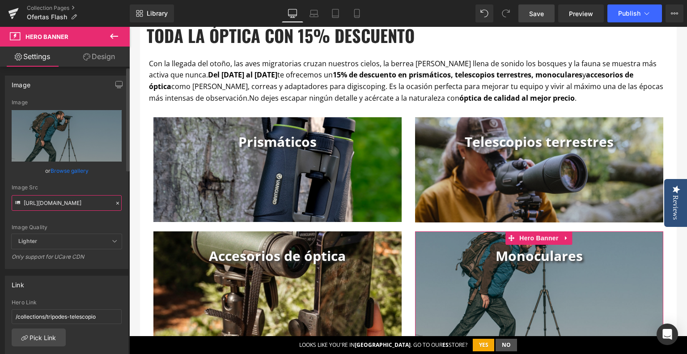
click at [35, 204] on input "[URL][DOMAIN_NAME]" at bounding box center [67, 203] width 110 height 16
paste input "ategorias_Flash.jpg?v=1757924630"
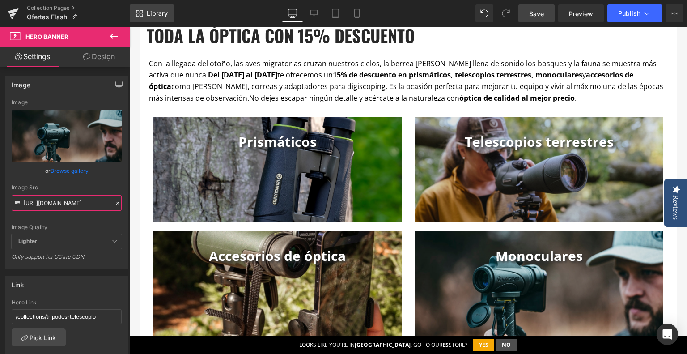
type input "[URL][DOMAIN_NAME]"
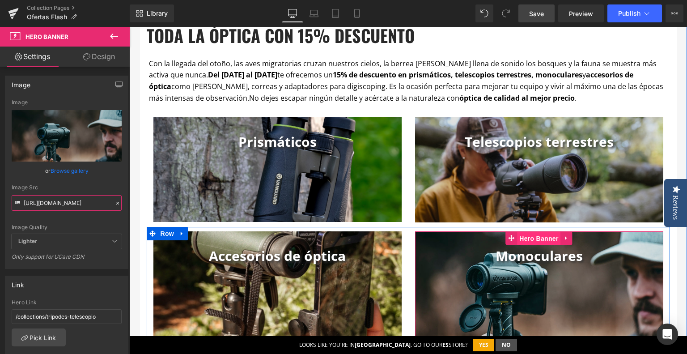
click at [533, 238] on span "Hero Banner" at bounding box center [538, 238] width 43 height 13
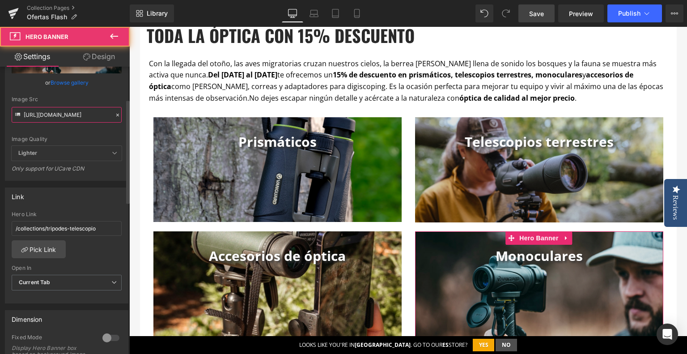
scroll to position [89, 0]
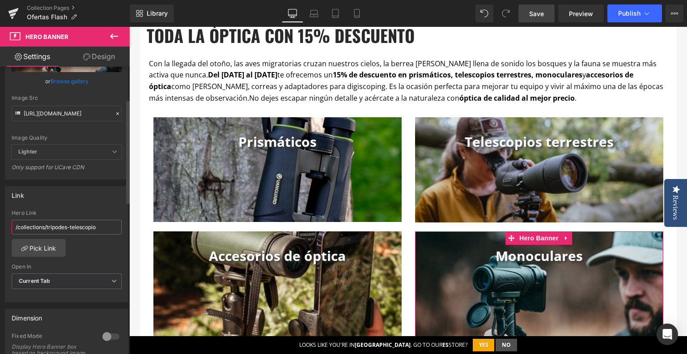
drag, startPoint x: 109, startPoint y: 227, endPoint x: 66, endPoint y: 246, distance: 47.2
click at [47, 226] on input "/collections/tripodes-telescopio" at bounding box center [67, 227] width 110 height 15
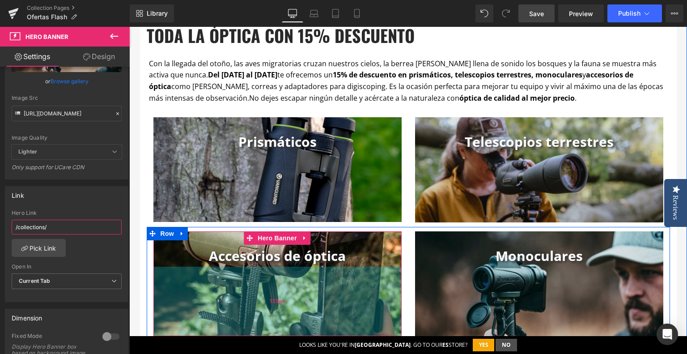
paste input "/prismaticos?_=pf&pf_t_tipo=opt_tipo%3AMonocular"
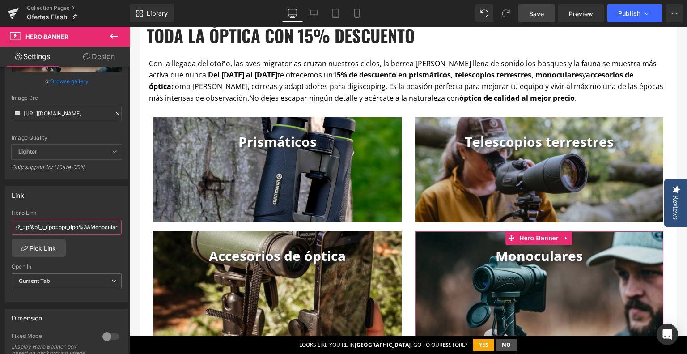
scroll to position [0, 0]
drag, startPoint x: 92, startPoint y: 229, endPoint x: -16, endPoint y: 123, distance: 150.9
click at [0, 123] on html "Hero Banner You are previewing how the will restyle your page. You can not edit…" at bounding box center [343, 177] width 687 height 354
click at [46, 222] on input "/collections//prismaticos?_=pf&pf_t_tipo=opt_tipo%3AMonocular" at bounding box center [67, 227] width 110 height 15
type input "/collections/prismaticos?_=pf&pf_t_tipo=opt_tipo%3AMonocular"
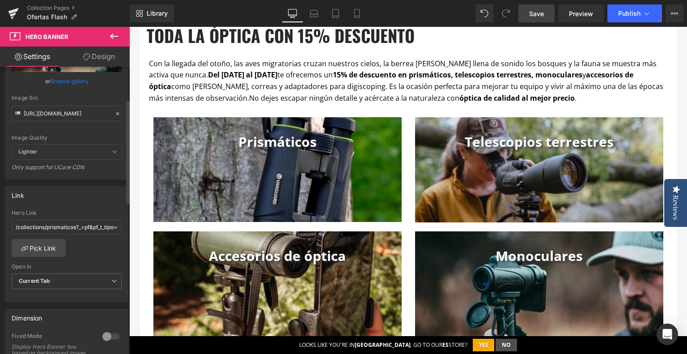
click at [91, 210] on div "Hero Link" at bounding box center [67, 213] width 110 height 6
click at [542, 13] on span "Save" at bounding box center [536, 13] width 15 height 9
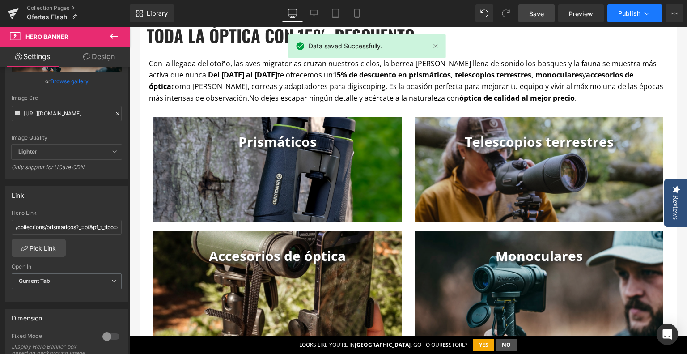
click at [647, 15] on icon at bounding box center [646, 13] width 9 height 9
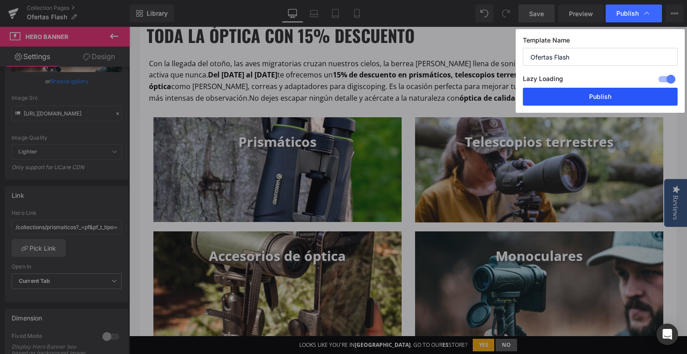
click at [610, 99] on button "Publish" at bounding box center [600, 97] width 155 height 18
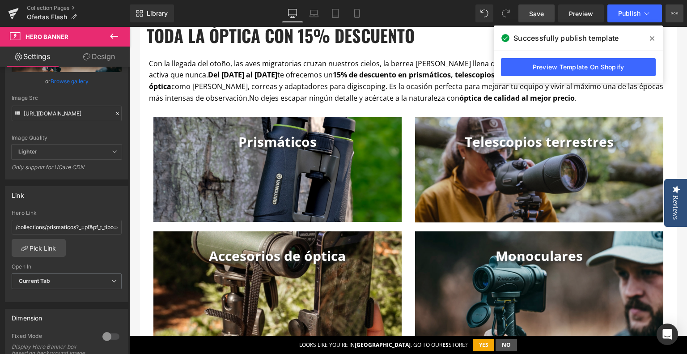
click at [670, 17] on button "View Live Page View with current Template Save Template to Library Schedule Pub…" at bounding box center [675, 13] width 18 height 18
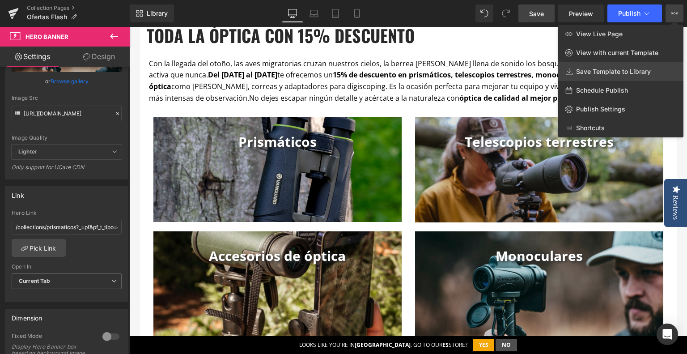
click at [632, 73] on span "Save Template to Library" at bounding box center [613, 72] width 75 height 8
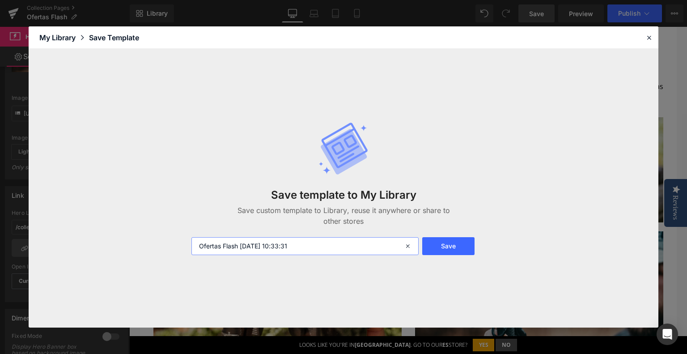
click at [255, 245] on input "Ofertas Flash [DATE] 10:33:31" at bounding box center [304, 246] width 227 height 18
drag, startPoint x: 195, startPoint y: 246, endPoint x: 224, endPoint y: 243, distance: 29.2
click at [224, 243] on input "Ofertas Flash [DATE] 10:33:31" at bounding box center [304, 246] width 227 height 18
click at [217, 248] on input "Flash [DATE] 10:33:31" at bounding box center [304, 246] width 227 height 18
drag, startPoint x: 252, startPoint y: 248, endPoint x: 374, endPoint y: 244, distance: 122.2
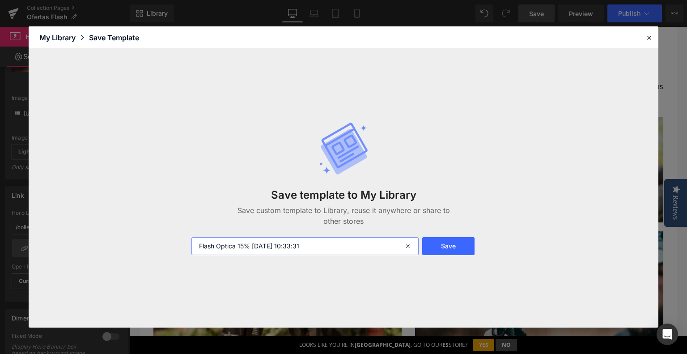
click at [374, 244] on input "Flash Optica 15% [DATE] 10:33:31" at bounding box center [304, 246] width 227 height 18
type input "Flash Optica 15% [DATE]"
click at [449, 245] on button "Save" at bounding box center [448, 246] width 52 height 18
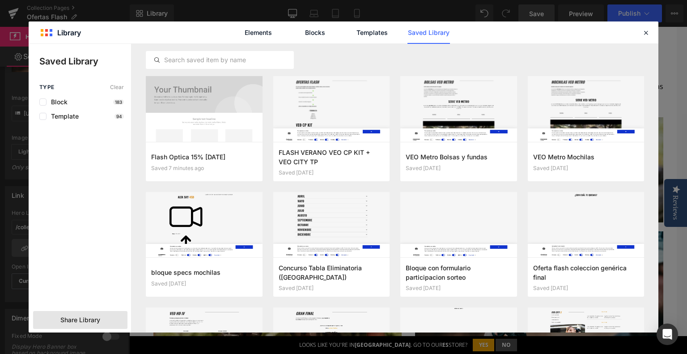
click at [103, 323] on div "Share Library" at bounding box center [80, 320] width 94 height 18
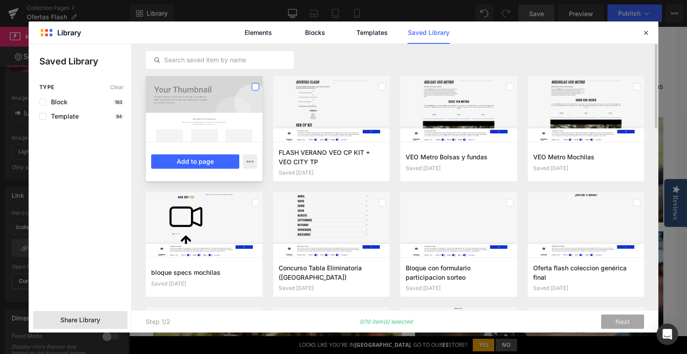
click at [252, 85] on label at bounding box center [255, 86] width 7 height 7
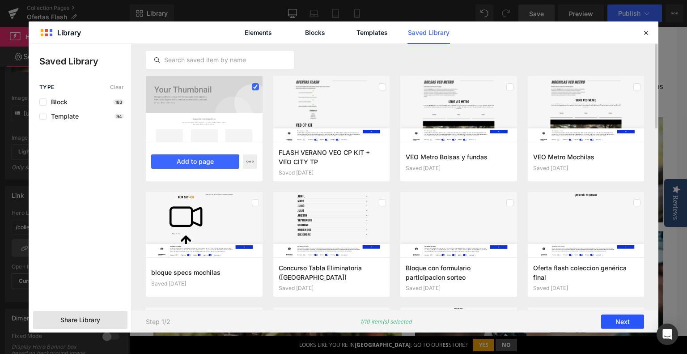
click at [626, 319] on button "Next" at bounding box center [622, 321] width 43 height 14
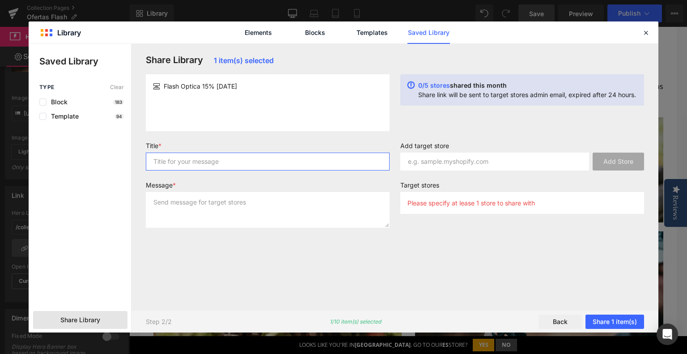
click at [291, 163] on input "text" at bounding box center [268, 162] width 244 height 18
type input "d"
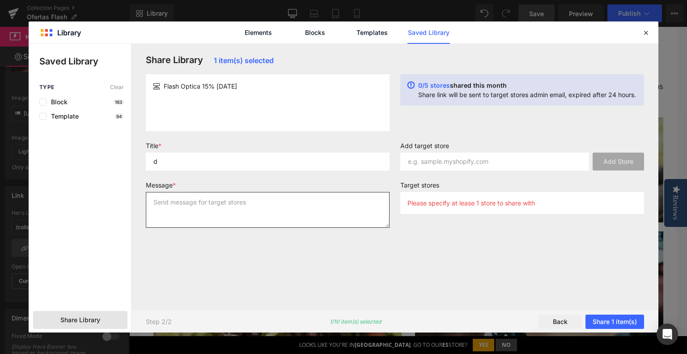
click at [259, 210] on textarea at bounding box center [268, 210] width 244 height 36
type textarea "d"
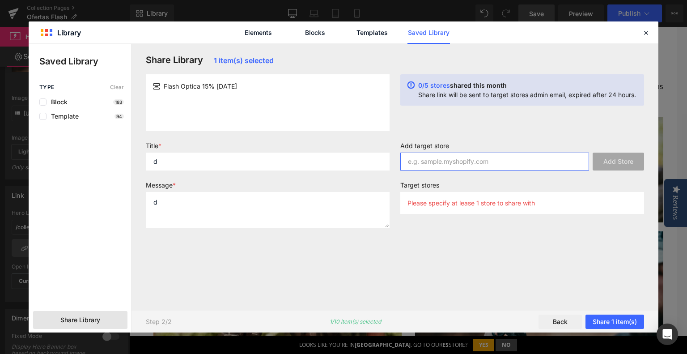
click at [446, 161] on input "text" at bounding box center [494, 162] width 189 height 18
click at [432, 160] on input "text" at bounding box center [494, 162] width 189 height 18
paste input "[DOMAIN_NAME]"
type input "[DOMAIN_NAME]"
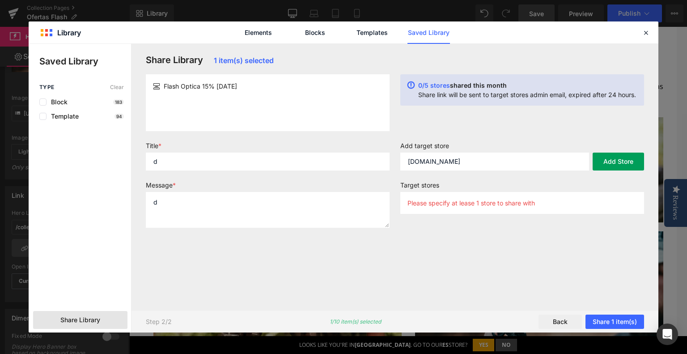
click at [634, 163] on button "Add Store" at bounding box center [618, 162] width 51 height 18
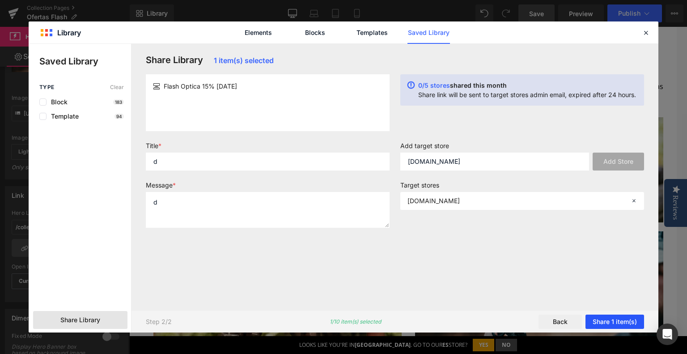
click at [617, 319] on button "Share 1 item(s)" at bounding box center [615, 321] width 59 height 14
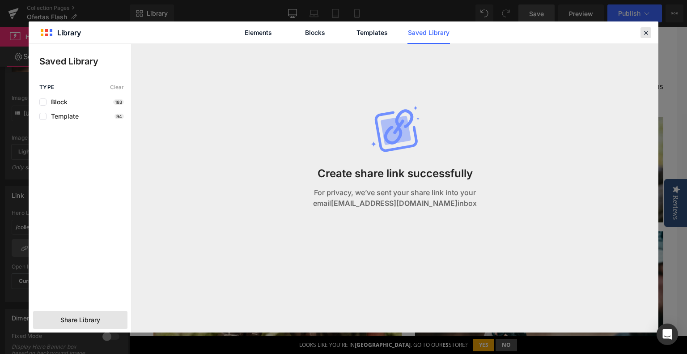
click at [645, 33] on icon at bounding box center [646, 33] width 8 height 8
